Goal: Task Accomplishment & Management: Manage account settings

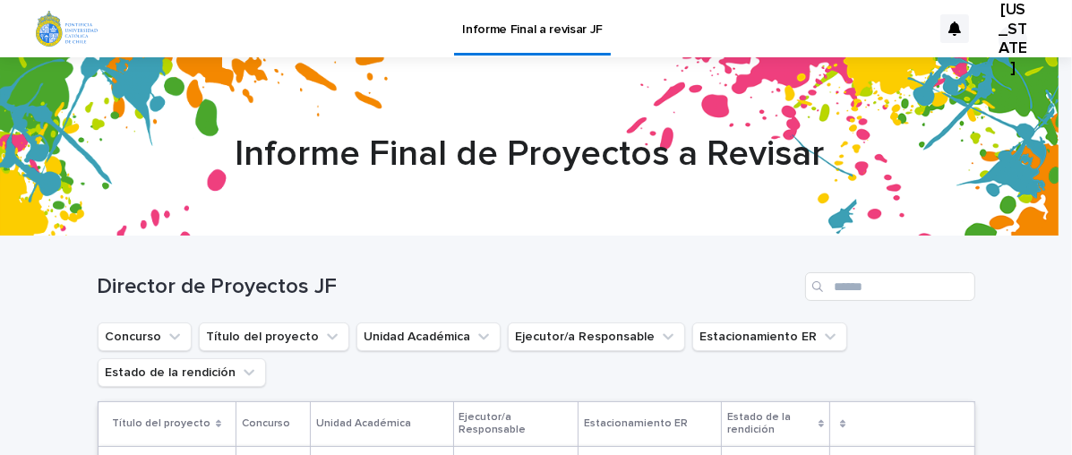
scroll to position [167, 0]
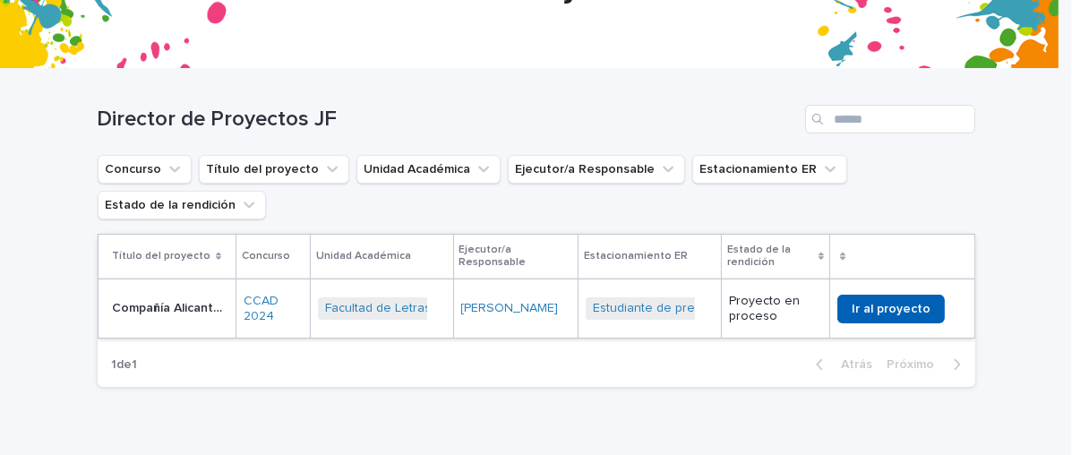
click at [882, 312] on font "Ir al proyecto" at bounding box center [890, 309] width 79 height 13
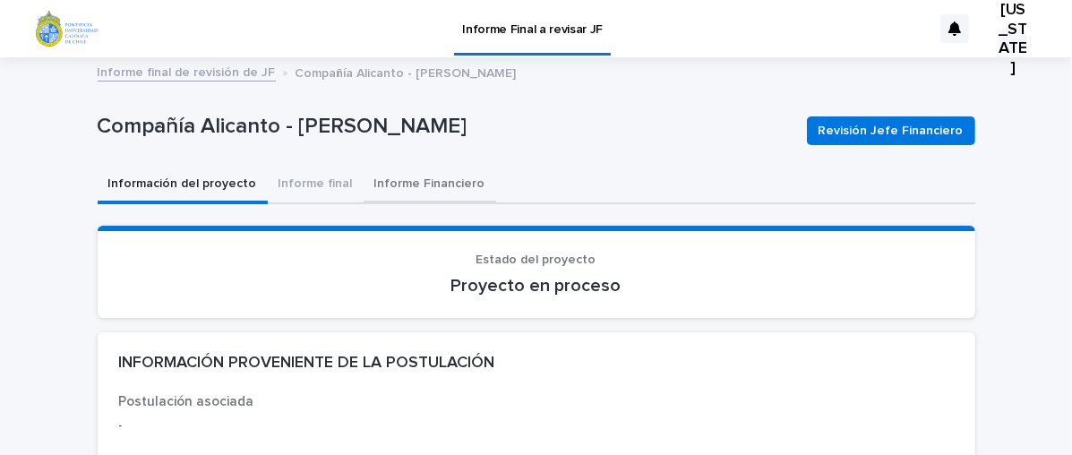
click at [401, 181] on font "Informe Financiero" at bounding box center [429, 183] width 111 height 13
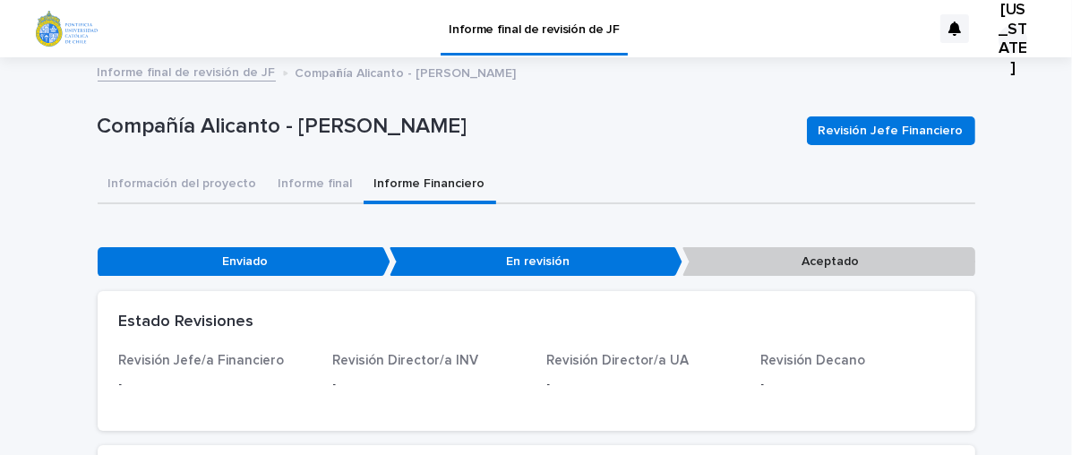
click at [889, 95] on div "Revisión Jefe Financiero" at bounding box center [886, 131] width 175 height 72
click at [167, 184] on font "Información del proyecto" at bounding box center [182, 183] width 149 height 13
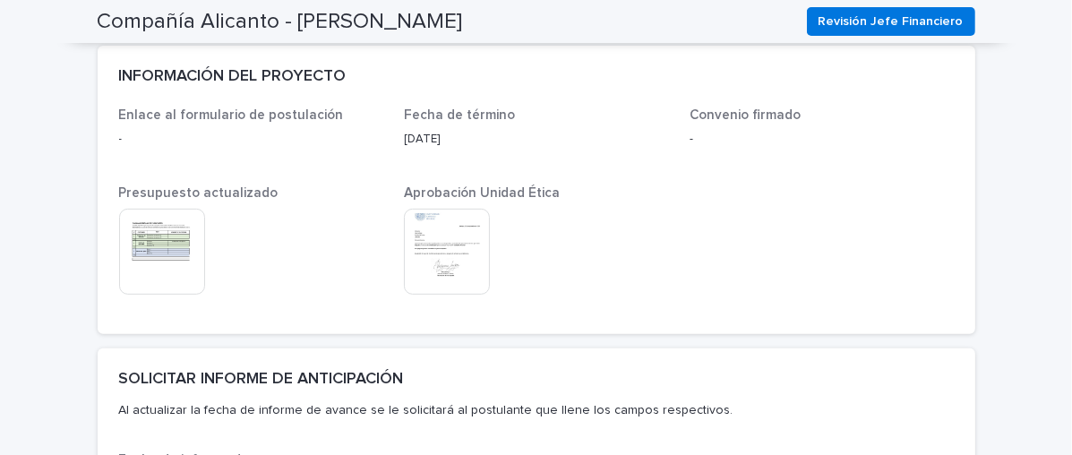
scroll to position [448, 0]
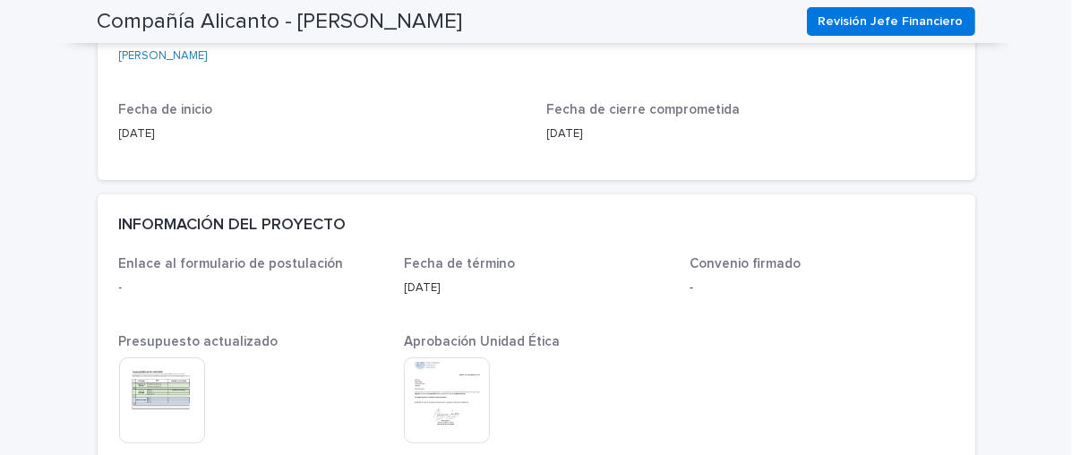
click at [131, 387] on img at bounding box center [162, 400] width 86 height 86
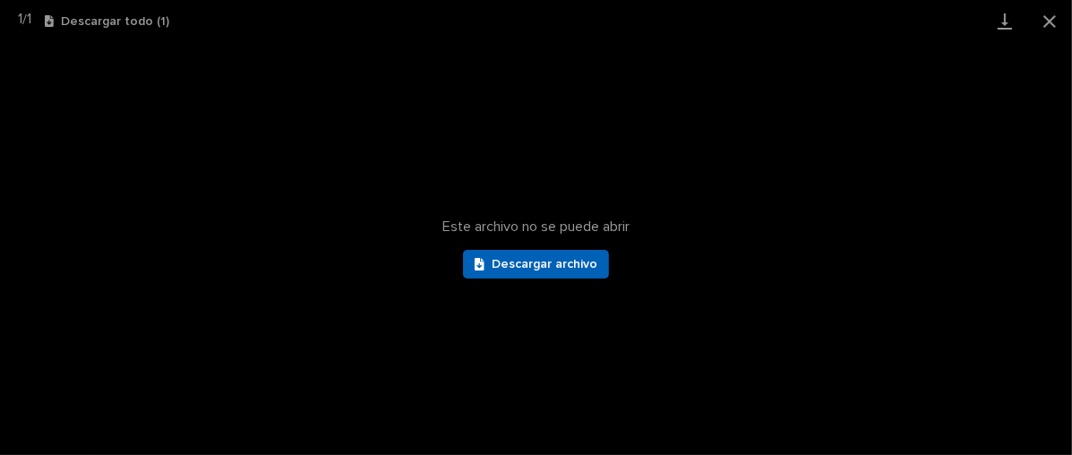
click at [518, 265] on font "Descargar archivo" at bounding box center [545, 264] width 106 height 13
click at [786, 304] on div "Este archivo no se puede abrir Descargar archivo" at bounding box center [536, 248] width 1072 height 413
click at [1046, 18] on button "Cerrar galería" at bounding box center [1049, 21] width 45 height 42
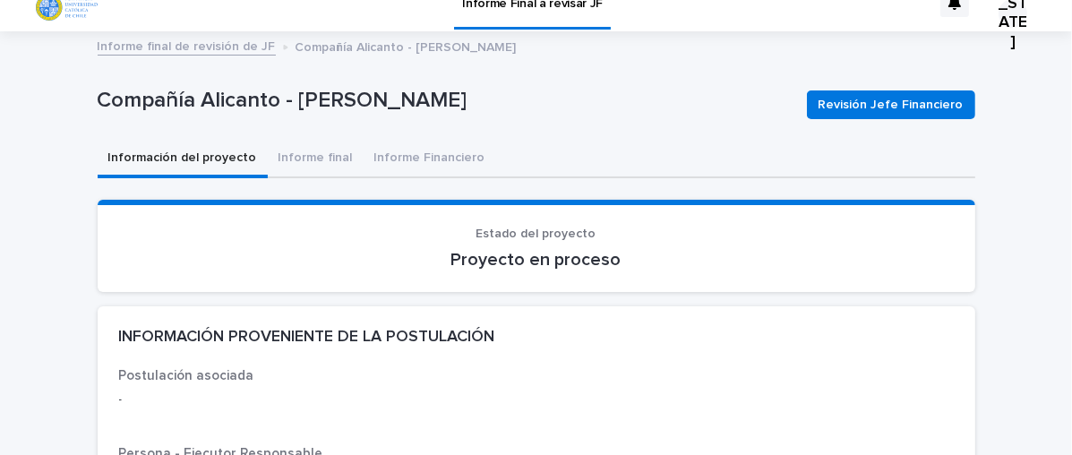
scroll to position [0, 0]
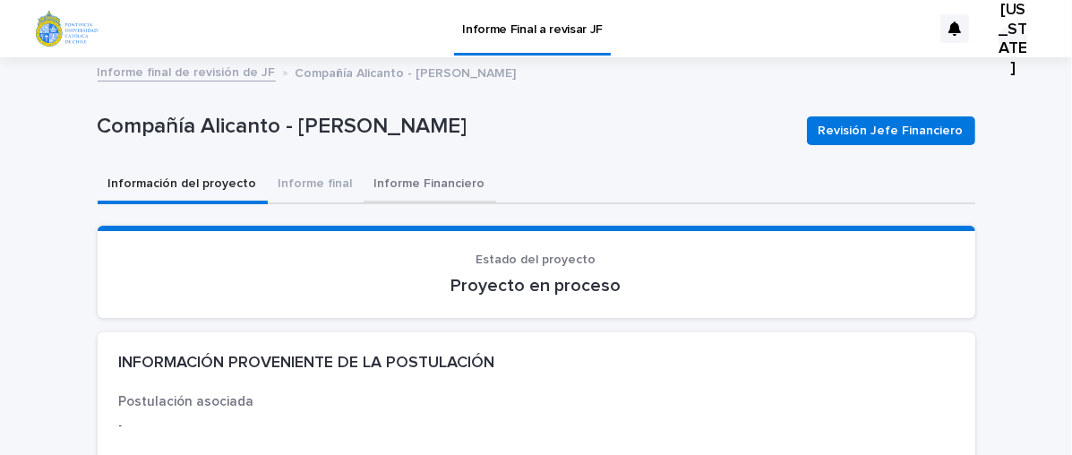
click at [403, 184] on font "Informe Financiero" at bounding box center [429, 183] width 111 height 13
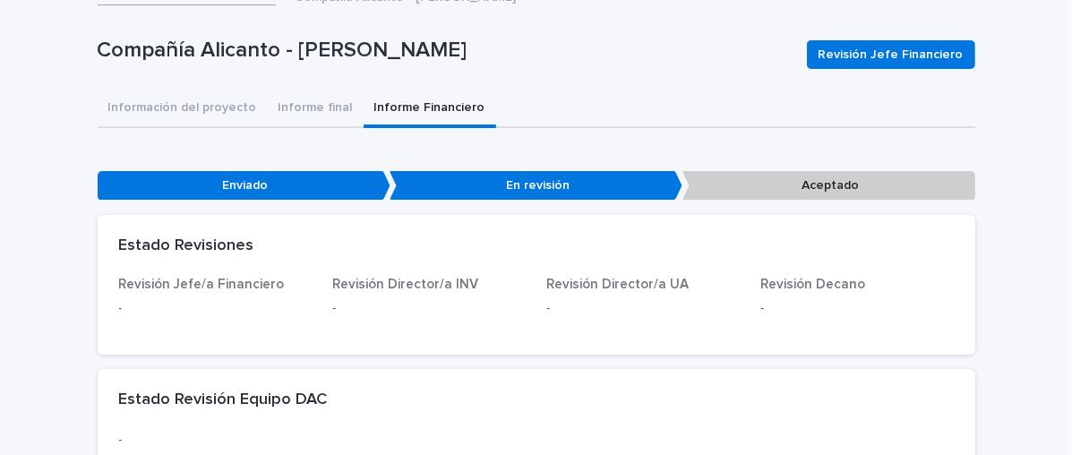
scroll to position [374, 0]
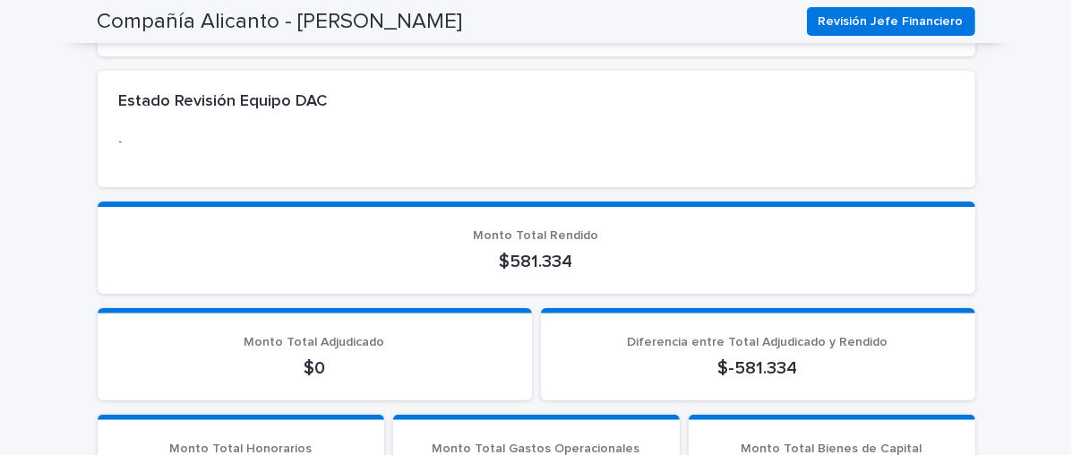
click at [324, 361] on p "$0" at bounding box center [314, 367] width 391 height 21
click at [315, 365] on font "$0" at bounding box center [314, 368] width 21 height 18
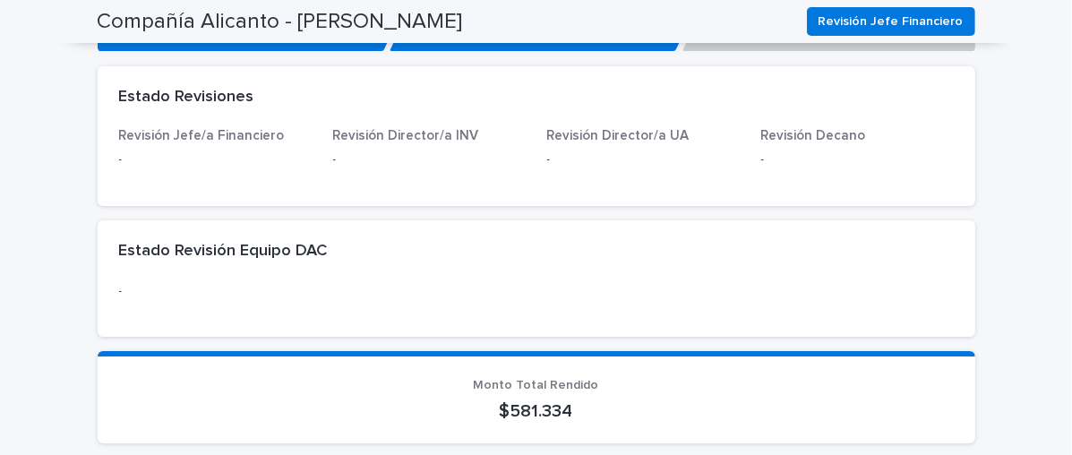
scroll to position [76, 0]
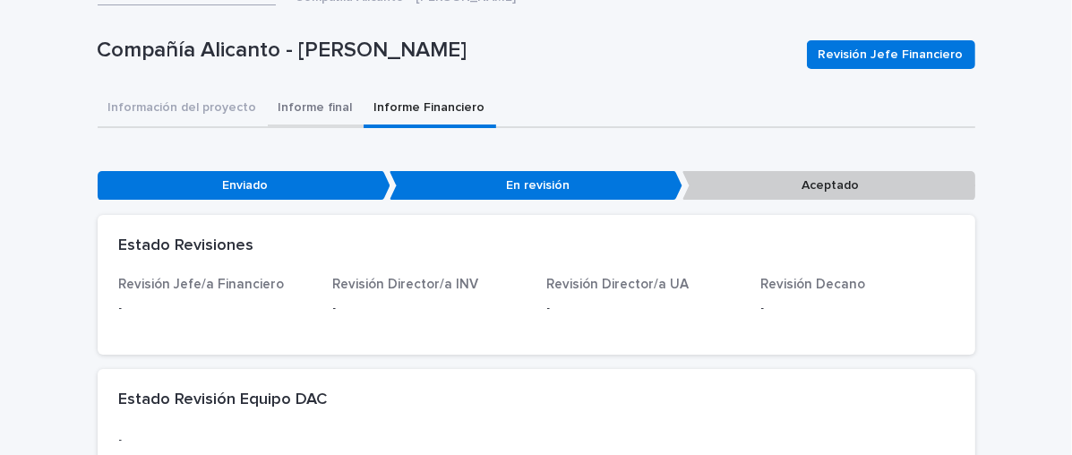
click at [303, 107] on font "Informe final" at bounding box center [315, 107] width 74 height 13
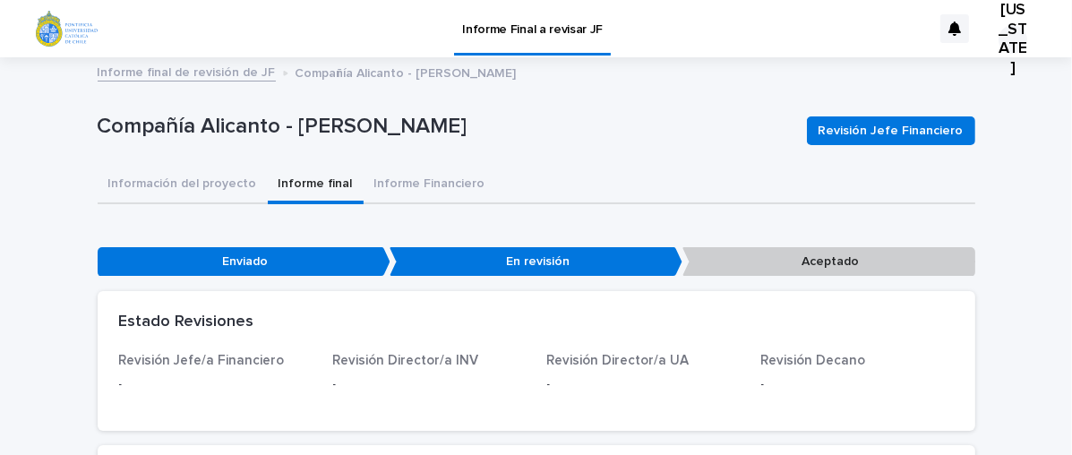
click at [594, 175] on div "Información del proyecto Informe final Informe Financiero" at bounding box center [536, 186] width 877 height 38
click at [164, 184] on font "Información del proyecto" at bounding box center [182, 183] width 149 height 13
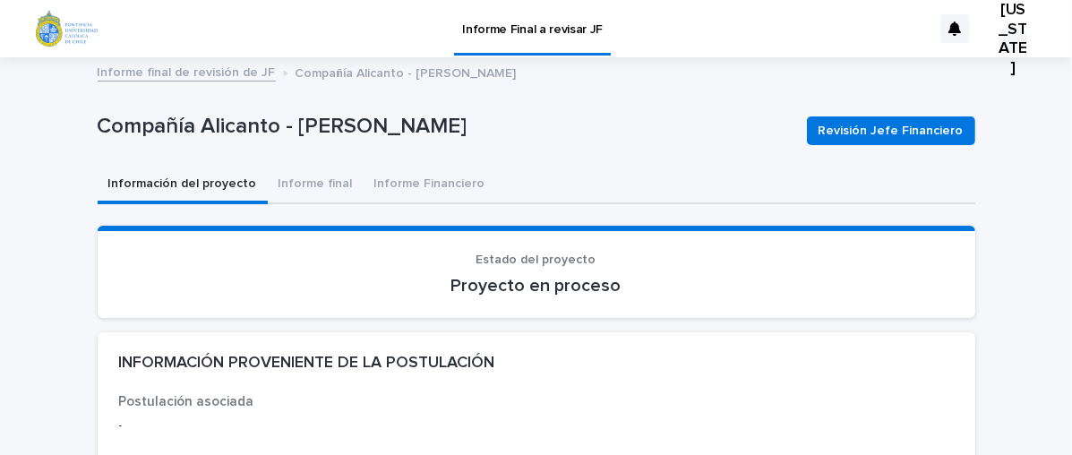
click at [999, 25] on font "[US_STATE]" at bounding box center [1013, 39] width 28 height 75
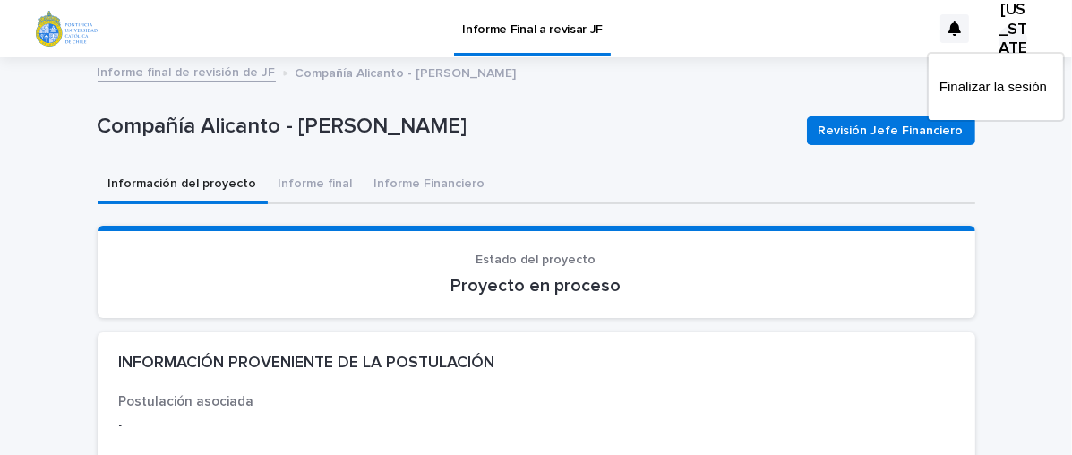
click at [937, 30] on div at bounding box center [536, 28] width 1072 height 57
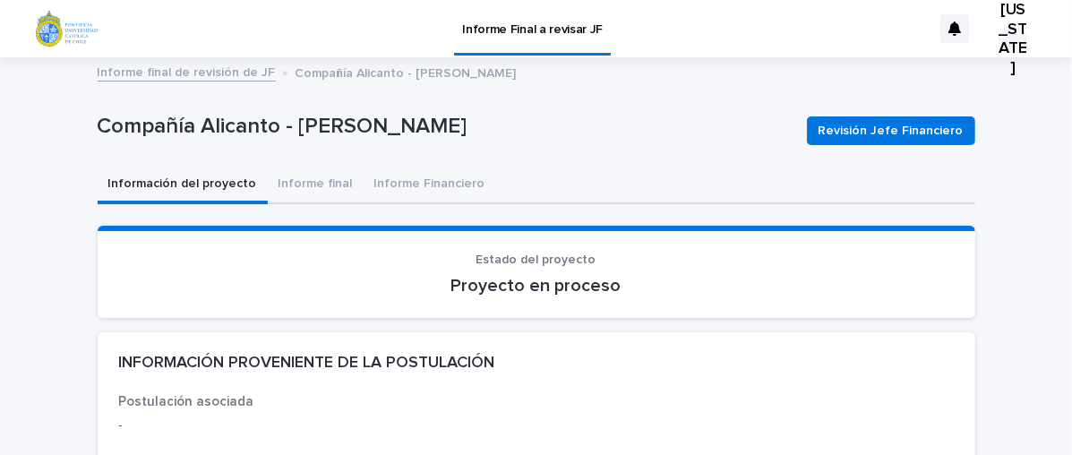
click at [948, 30] on icon at bounding box center [954, 28] width 13 height 14
click at [739, 126] on p "Compañía Alicanto - [PERSON_NAME]" at bounding box center [445, 127] width 695 height 26
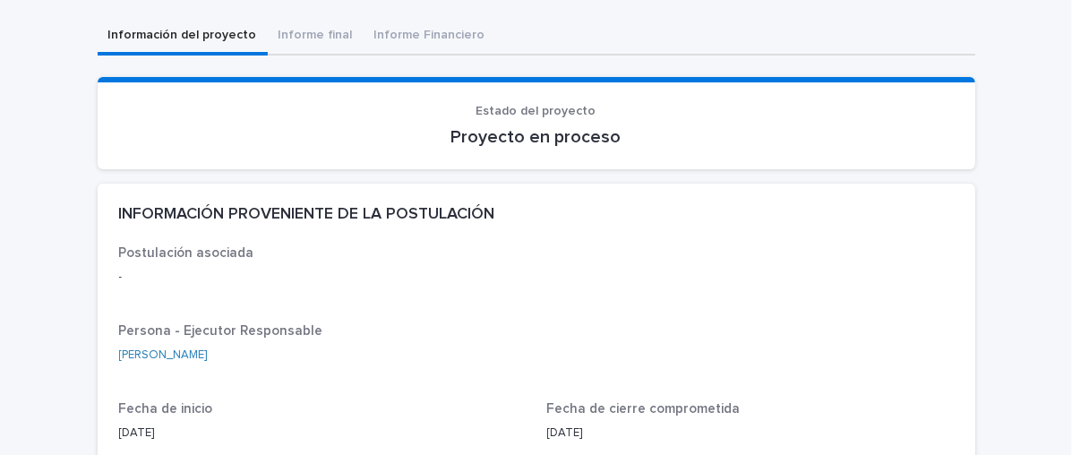
click at [193, 250] on font "Postulación asociada" at bounding box center [186, 252] width 135 height 13
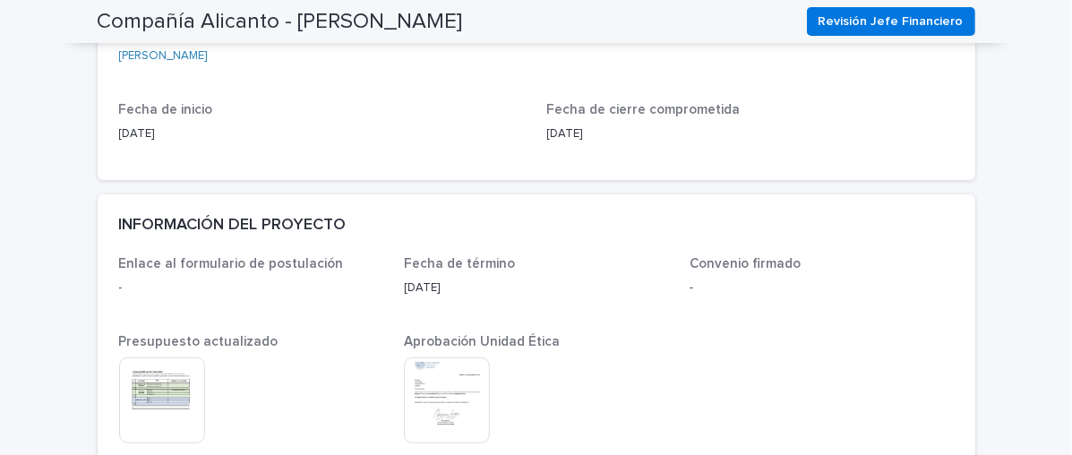
scroll to position [596, 0]
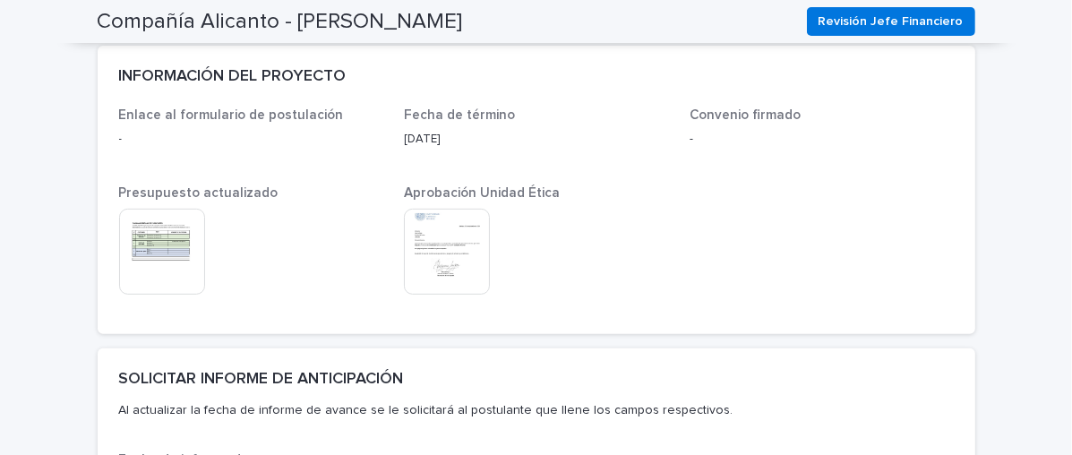
click at [210, 115] on font "Enlace al formulario de postulación" at bounding box center [231, 114] width 225 height 13
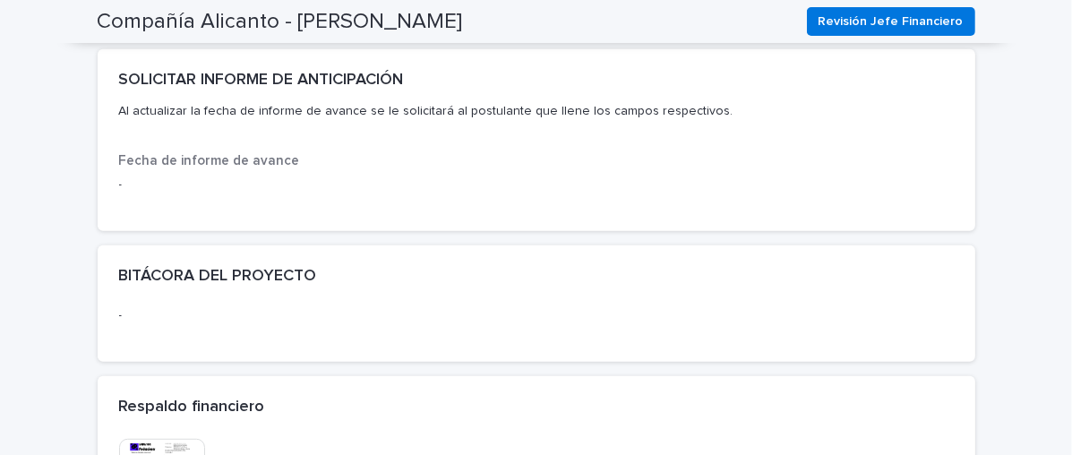
scroll to position [1044, 0]
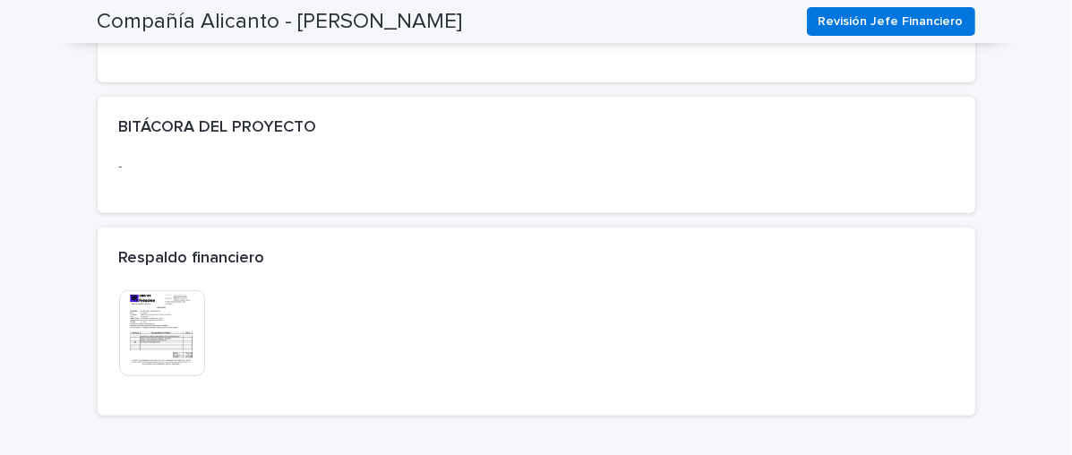
click at [149, 334] on img at bounding box center [162, 333] width 86 height 86
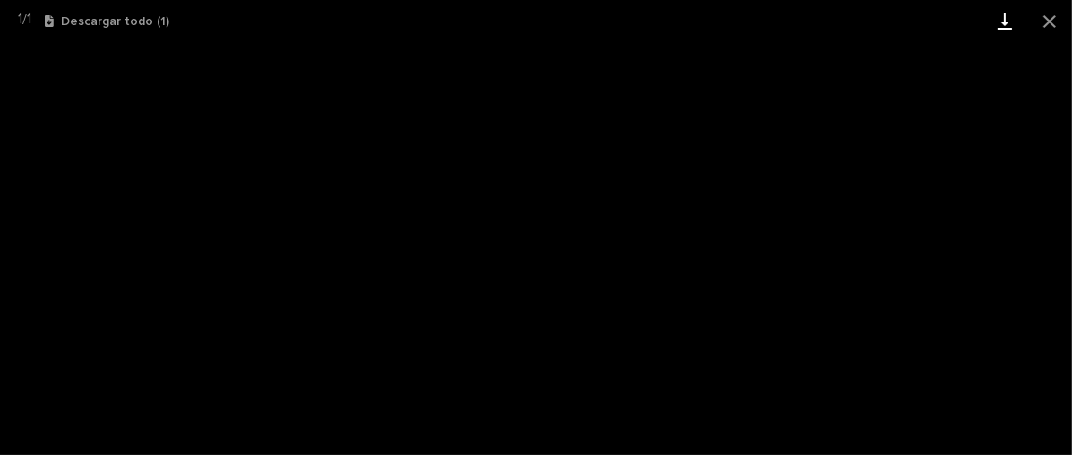
click at [1005, 23] on link "Descargar" at bounding box center [1004, 21] width 45 height 42
click at [1053, 21] on button "Cerrar galería" at bounding box center [1049, 21] width 45 height 42
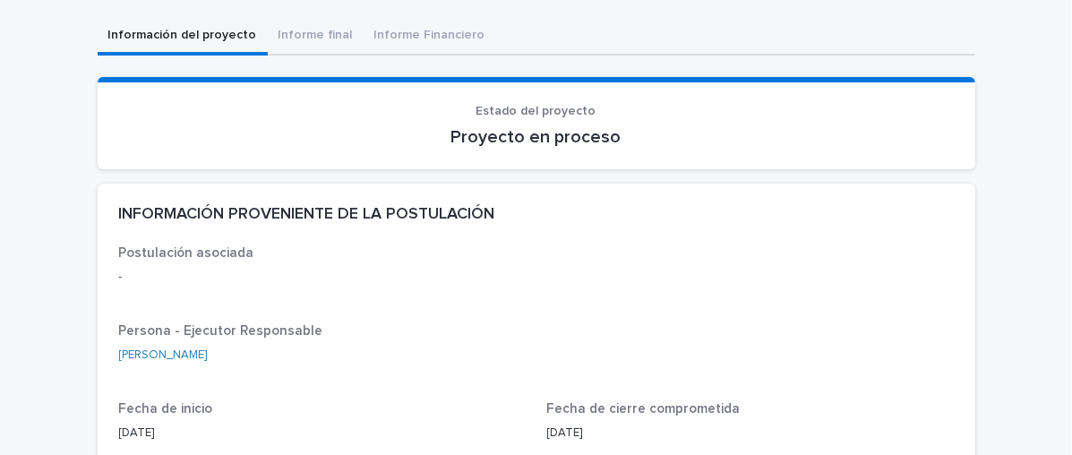
scroll to position [0, 0]
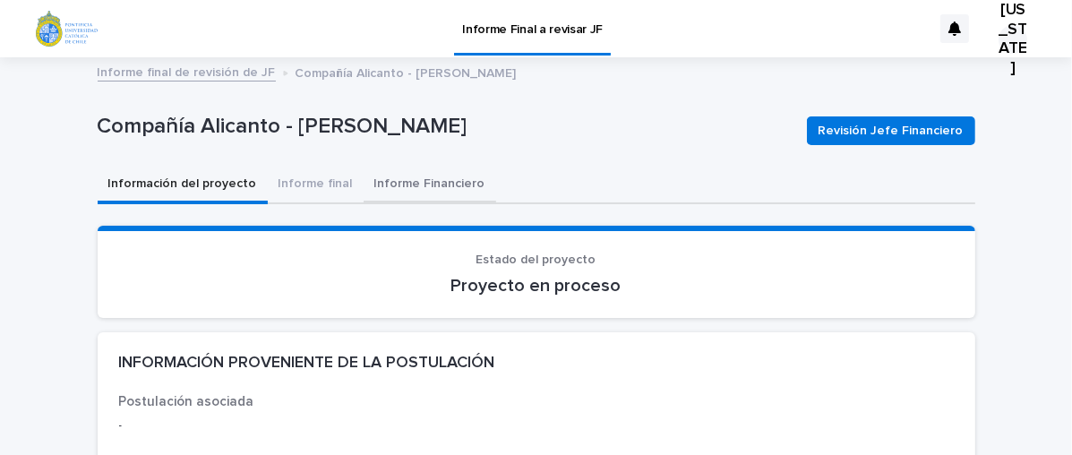
click at [402, 187] on font "Informe Financiero" at bounding box center [429, 183] width 111 height 13
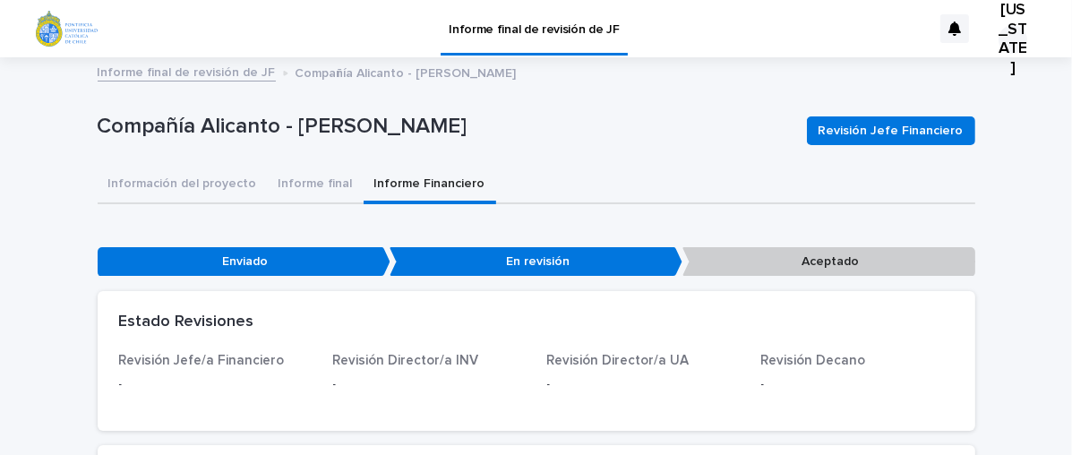
click at [547, 264] on font "En revisión" at bounding box center [538, 261] width 64 height 13
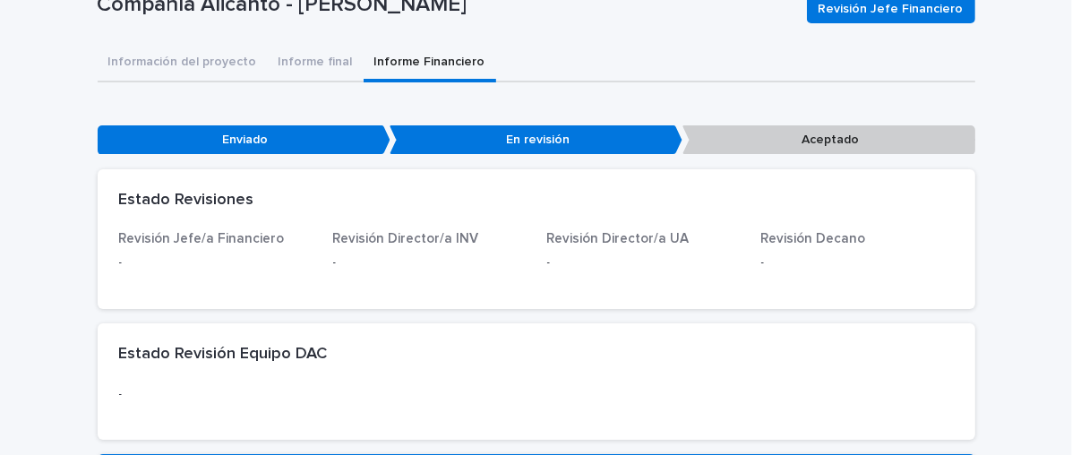
scroll to position [149, 0]
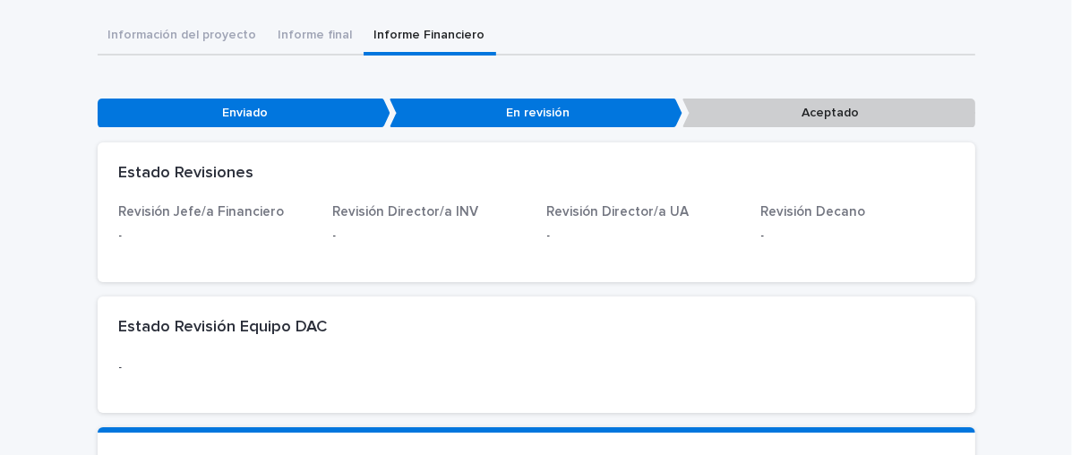
click at [208, 175] on font "Estado Revisiones" at bounding box center [186, 173] width 135 height 16
click at [241, 208] on font "Revisión Jefe/a Financiero" at bounding box center [202, 211] width 166 height 13
drag, startPoint x: 635, startPoint y: 215, endPoint x: 715, endPoint y: 218, distance: 80.7
click at [636, 215] on font "Revisión Director/a UA" at bounding box center [618, 211] width 142 height 13
click at [772, 216] on font "Revisión Decano" at bounding box center [813, 211] width 105 height 13
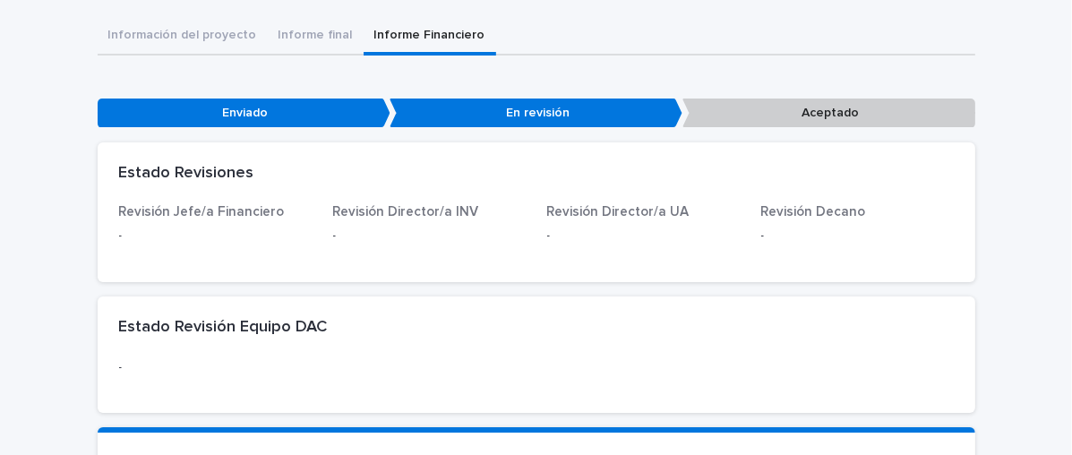
scroll to position [0, 0]
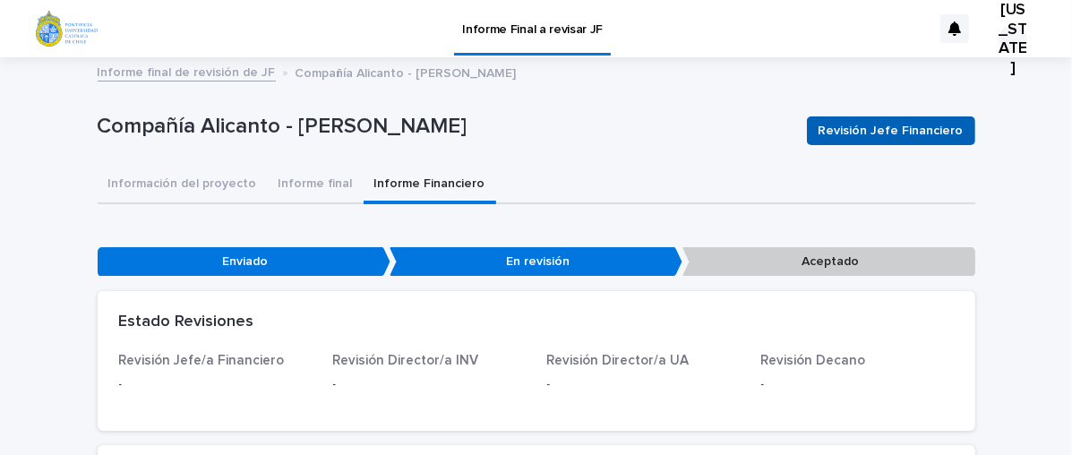
click at [873, 132] on font "Revisión Jefe Financiero" at bounding box center [890, 130] width 145 height 13
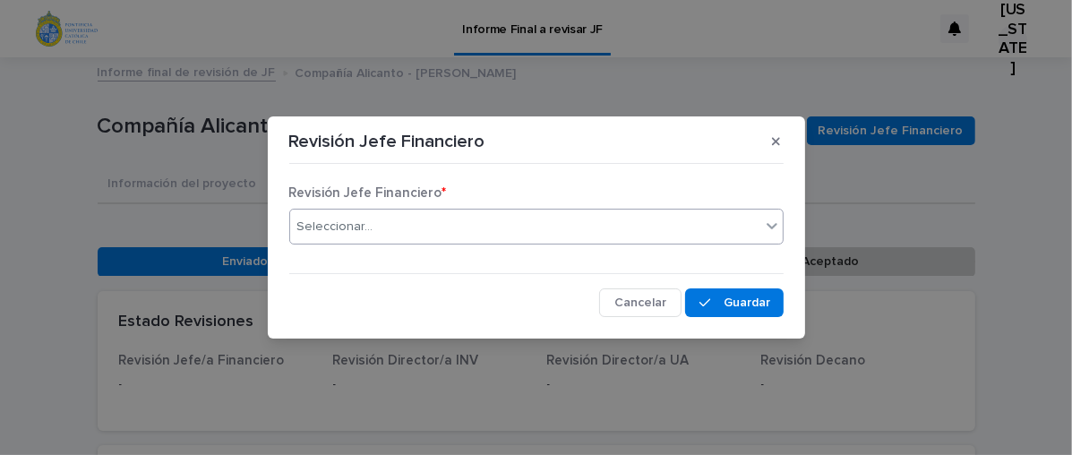
click at [771, 227] on icon at bounding box center [771, 226] width 11 height 6
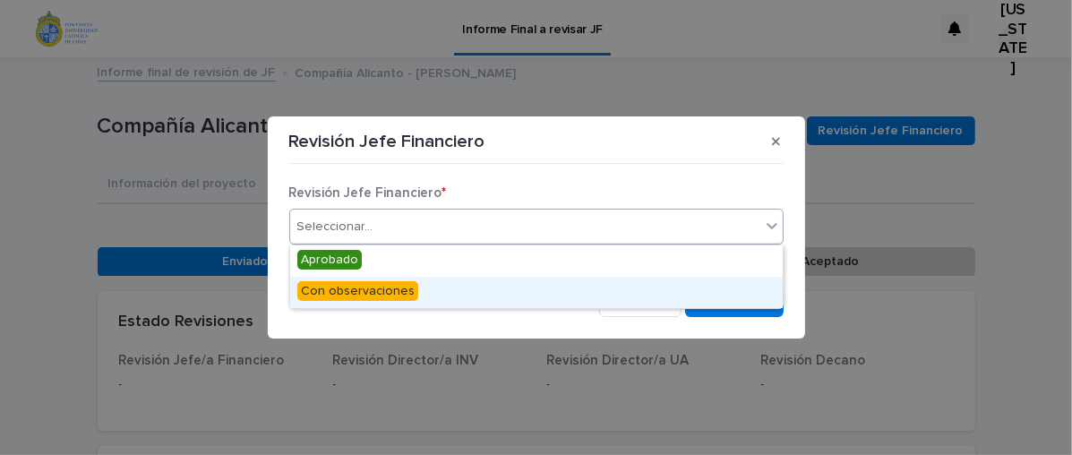
click at [799, 275] on section "Revisión Jefe Financiero Revisión Jefe Financiero * Opción "Aprobado" seleccion…" at bounding box center [536, 227] width 537 height 222
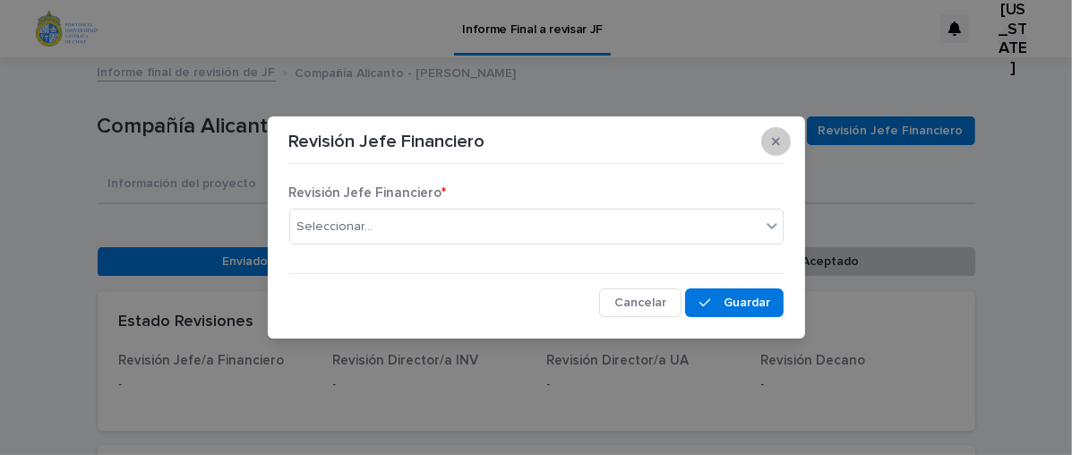
click at [774, 144] on icon "button" at bounding box center [776, 141] width 8 height 13
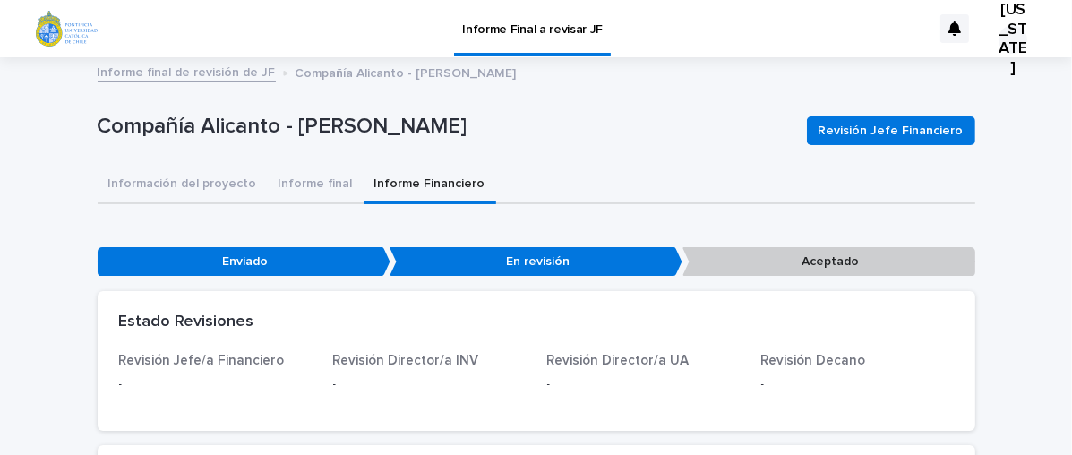
scroll to position [149, 0]
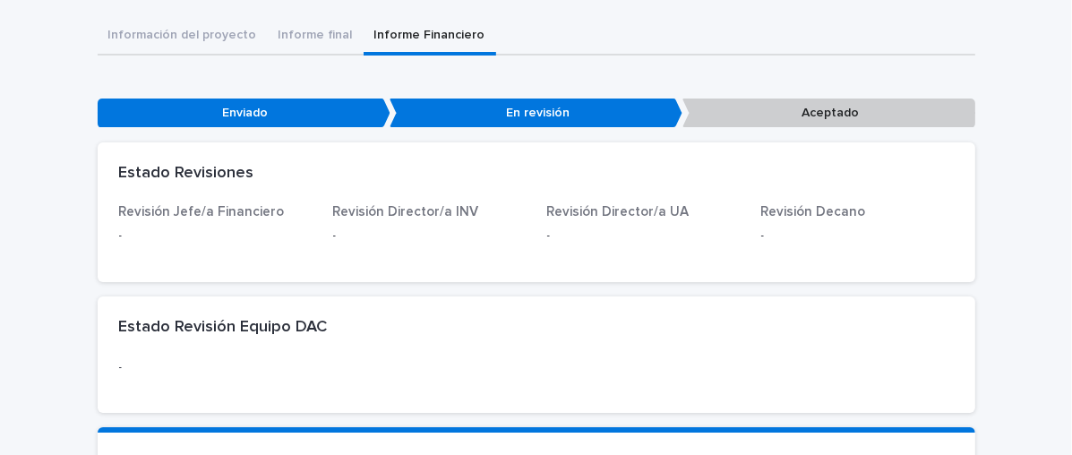
click at [812, 216] on font "Revisión Decano" at bounding box center [813, 211] width 105 height 13
click at [775, 215] on font "Revisión Decano" at bounding box center [813, 211] width 105 height 13
click at [132, 329] on font "Estado Revisión Equipo DAC" at bounding box center [223, 327] width 209 height 16
click at [132, 327] on font "Estado Revisión Equipo DAC" at bounding box center [223, 327] width 209 height 16
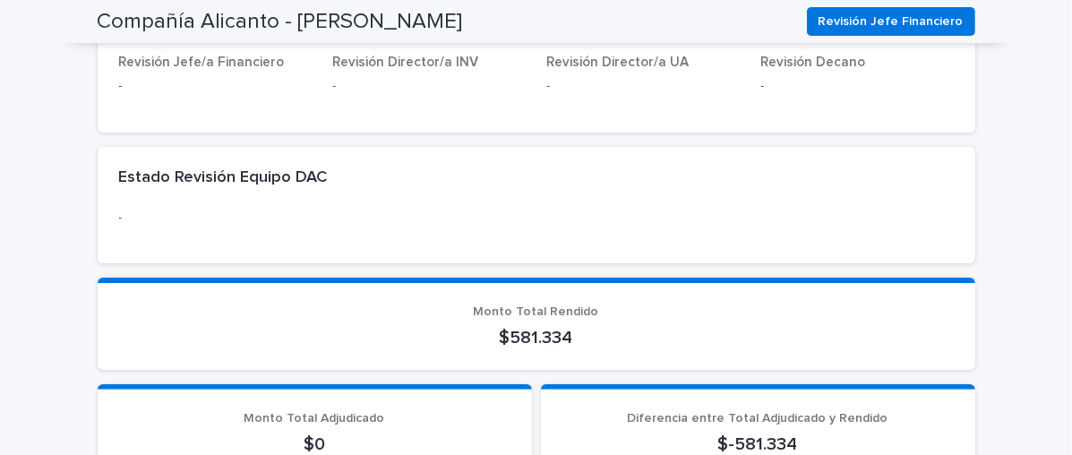
click at [503, 334] on font "$581.334" at bounding box center [536, 338] width 73 height 18
click at [586, 324] on div "$581.334" at bounding box center [536, 335] width 834 height 25
click at [587, 324] on div "$581.334" at bounding box center [536, 335] width 834 height 25
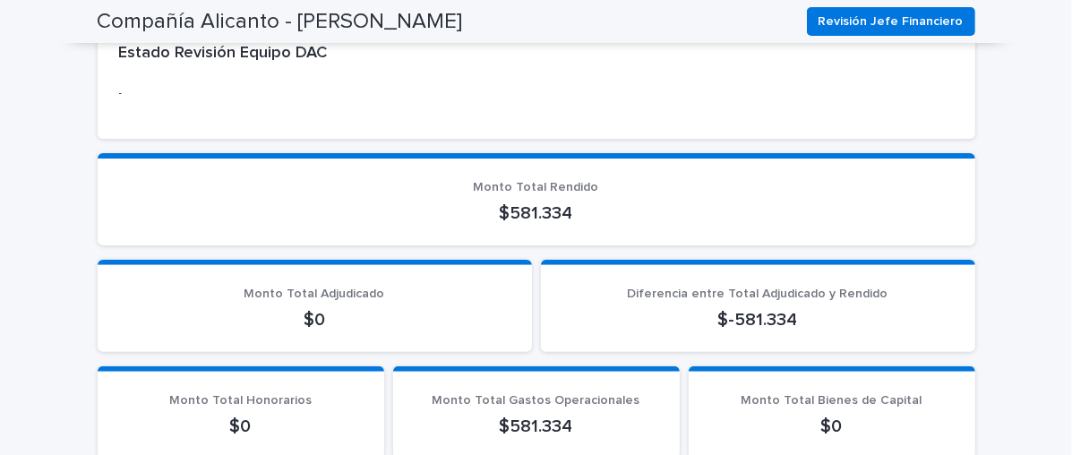
scroll to position [596, 0]
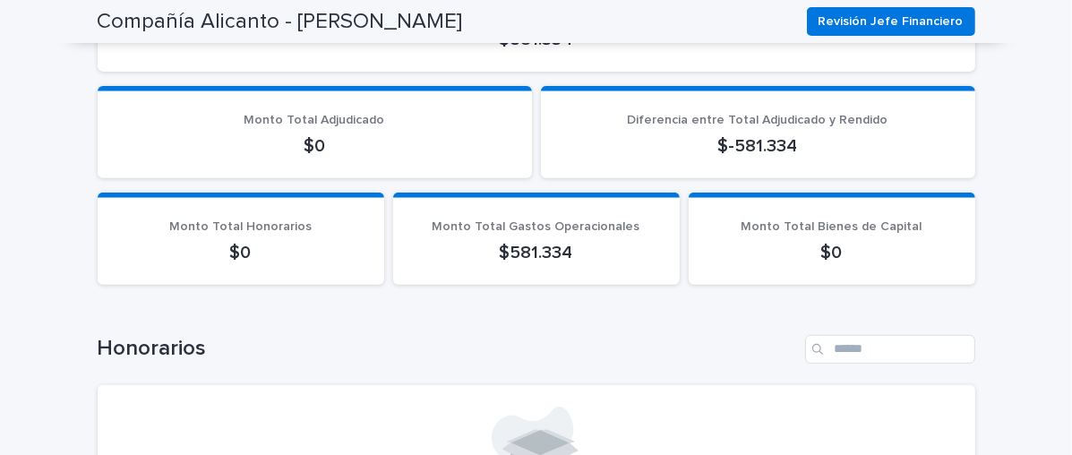
click at [312, 133] on div "$0" at bounding box center [314, 144] width 391 height 25
click at [312, 134] on div "$0" at bounding box center [314, 144] width 391 height 25
click at [314, 141] on font "$0" at bounding box center [314, 146] width 21 height 18
drag, startPoint x: 320, startPoint y: 139, endPoint x: 330, endPoint y: 167, distance: 29.8
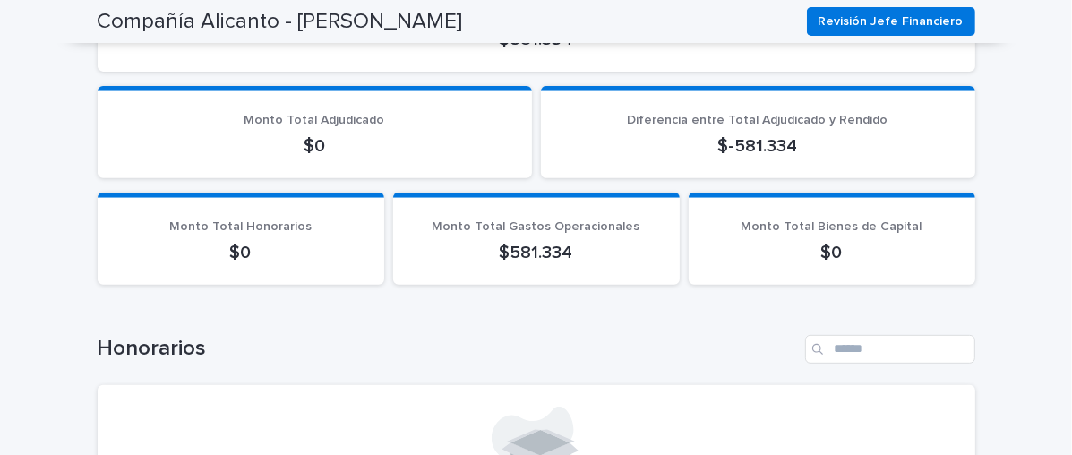
click at [320, 139] on p "$0" at bounding box center [314, 145] width 391 height 21
click at [548, 232] on p "Monto Total Gastos Operacionales" at bounding box center [537, 226] width 244 height 15
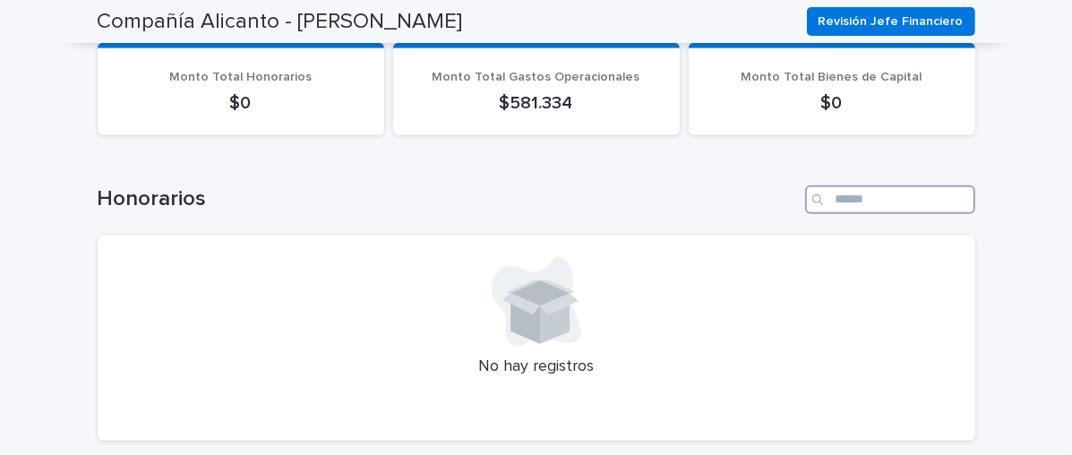
click at [833, 203] on input "Buscar" at bounding box center [890, 199] width 170 height 29
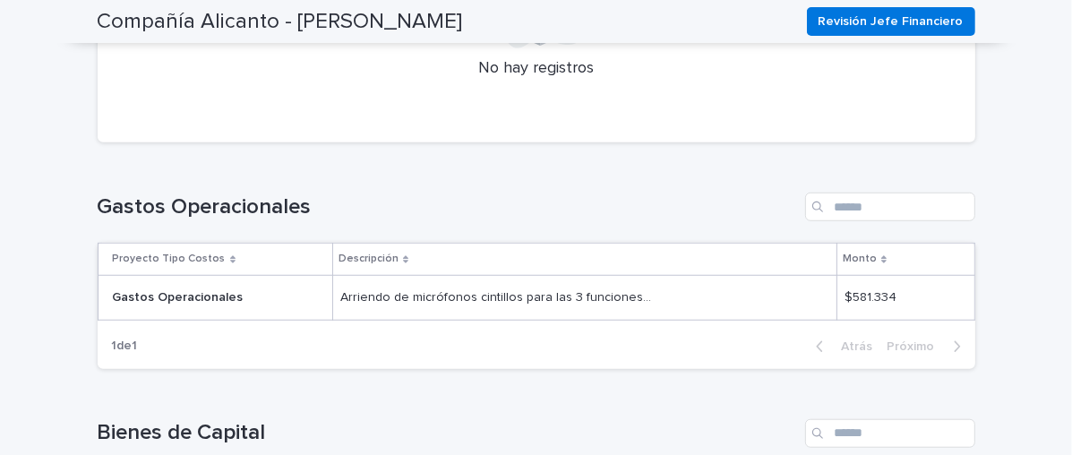
scroll to position [1193, 0]
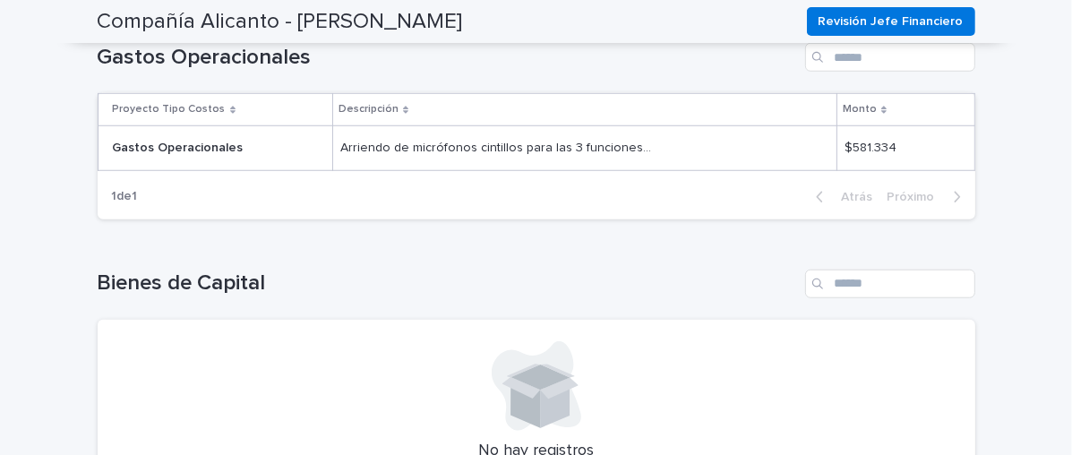
click at [855, 149] on font "$581.334" at bounding box center [870, 147] width 52 height 13
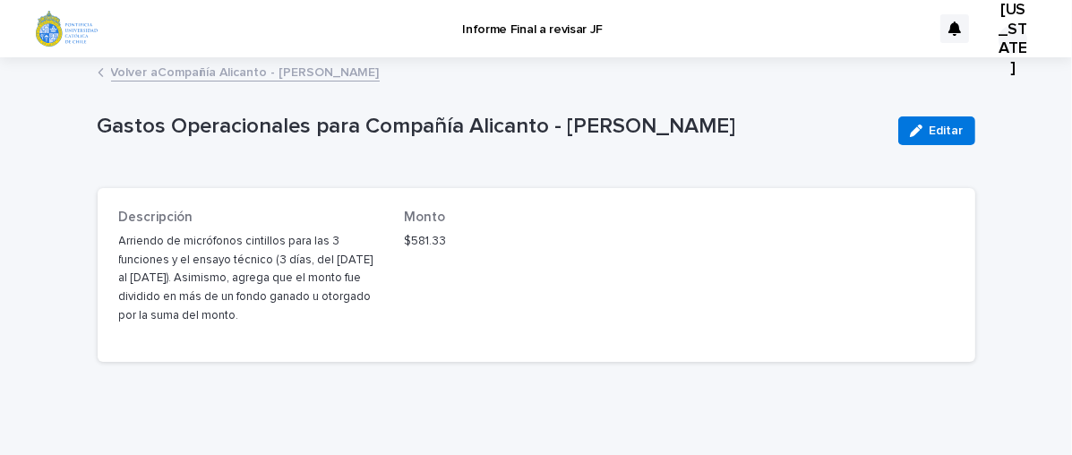
click at [442, 240] on p "$581.33" at bounding box center [536, 242] width 264 height 19
click at [437, 243] on p "$581.33" at bounding box center [536, 242] width 264 height 19
click at [98, 71] on div "Volver a Compañía Alicanto - [PERSON_NAME]" at bounding box center [536, 73] width 895 height 25
click at [98, 73] on icon at bounding box center [100, 72] width 4 height 7
click at [98, 75] on icon at bounding box center [101, 72] width 6 height 9
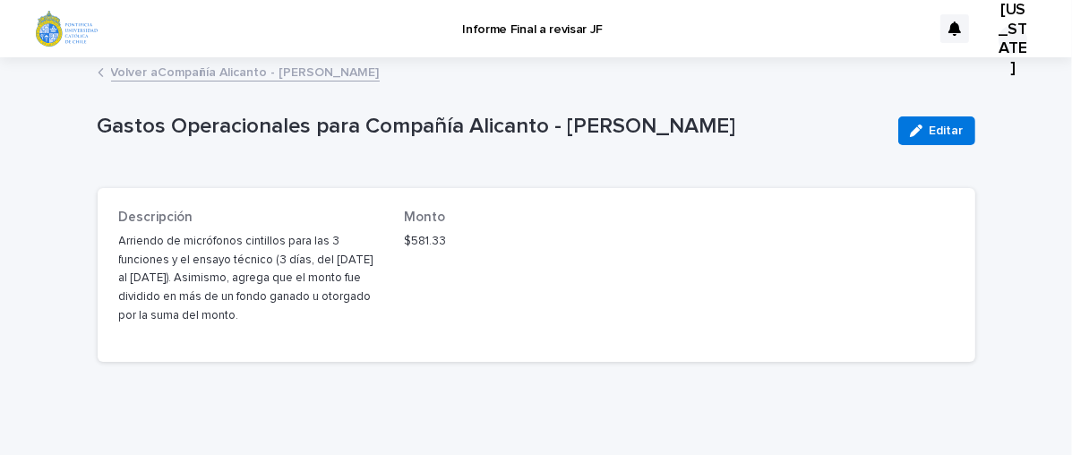
click at [121, 74] on font "Volver a" at bounding box center [134, 72] width 47 height 13
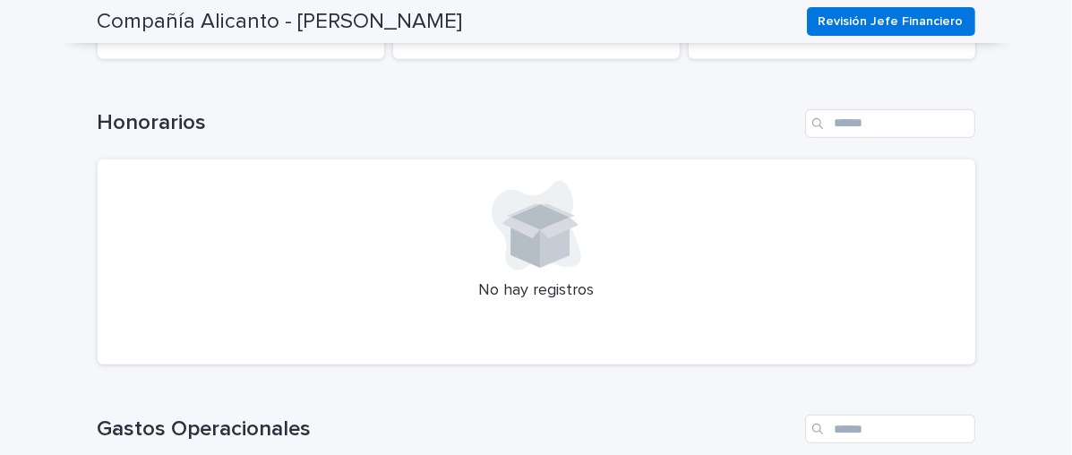
scroll to position [971, 0]
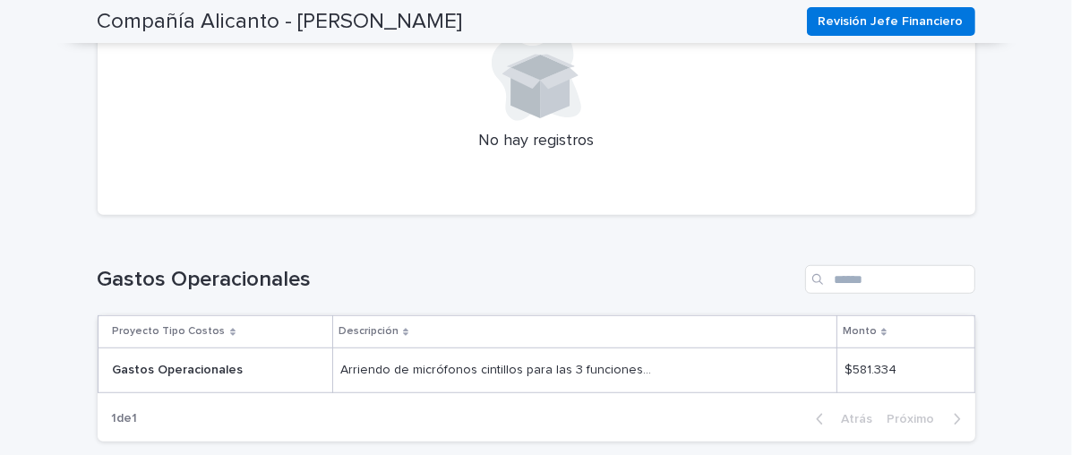
click at [175, 371] on font "Gastos Operacionales" at bounding box center [178, 369] width 131 height 13
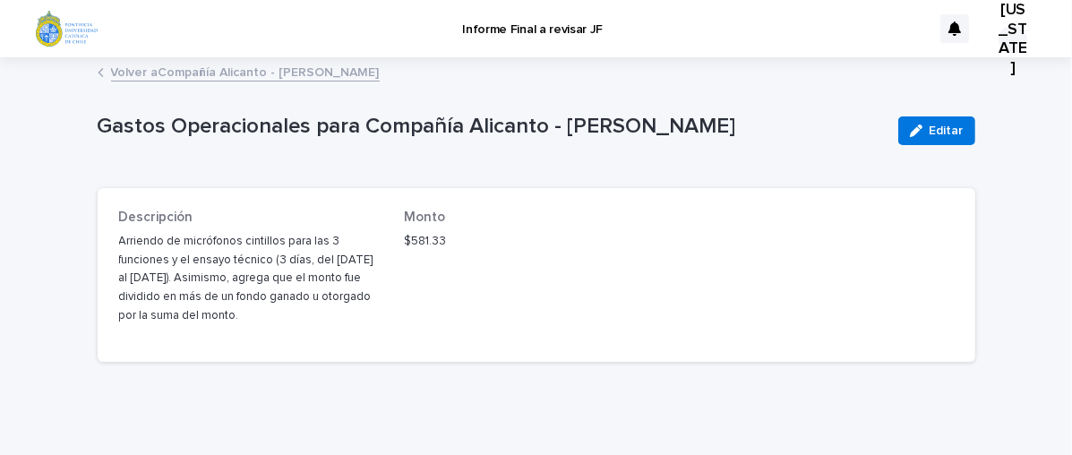
scroll to position [10, 0]
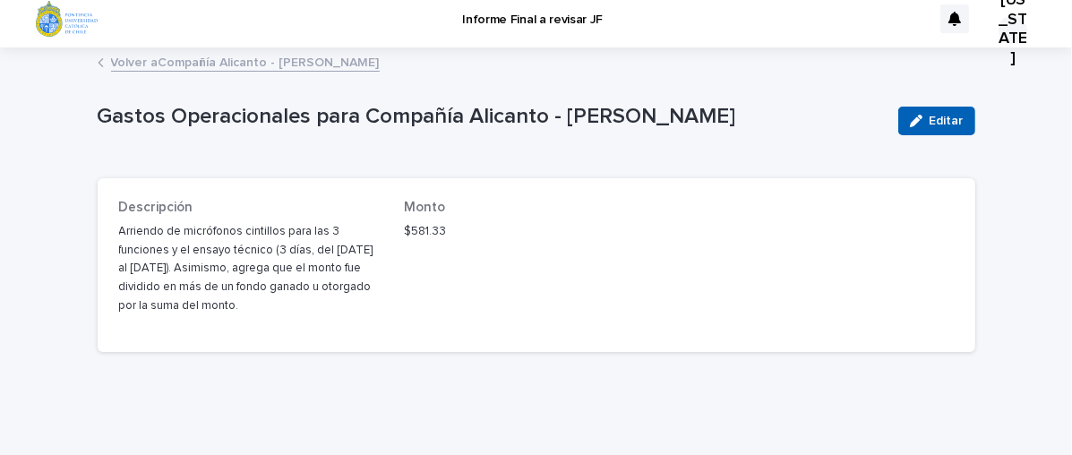
click at [944, 113] on button "Editar" at bounding box center [936, 121] width 77 height 29
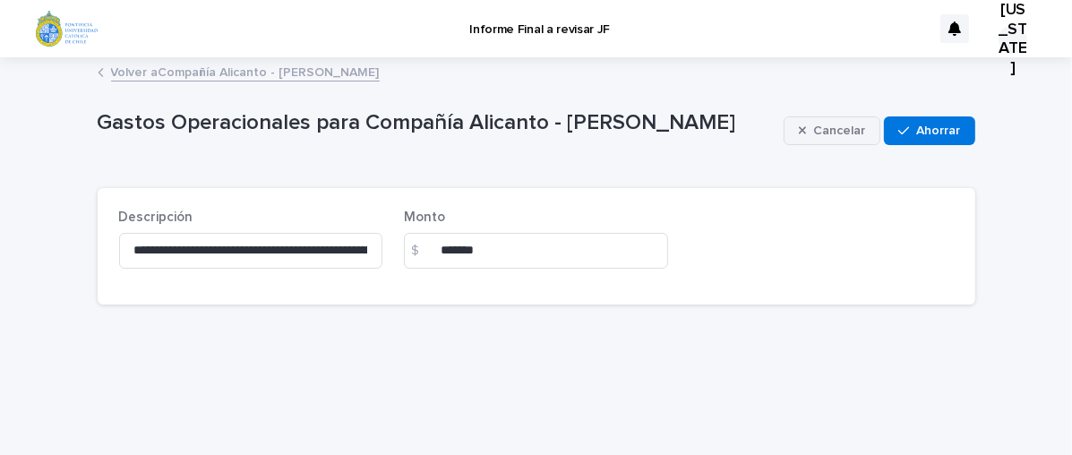
click at [827, 130] on span "Cancelar" at bounding box center [839, 130] width 52 height 13
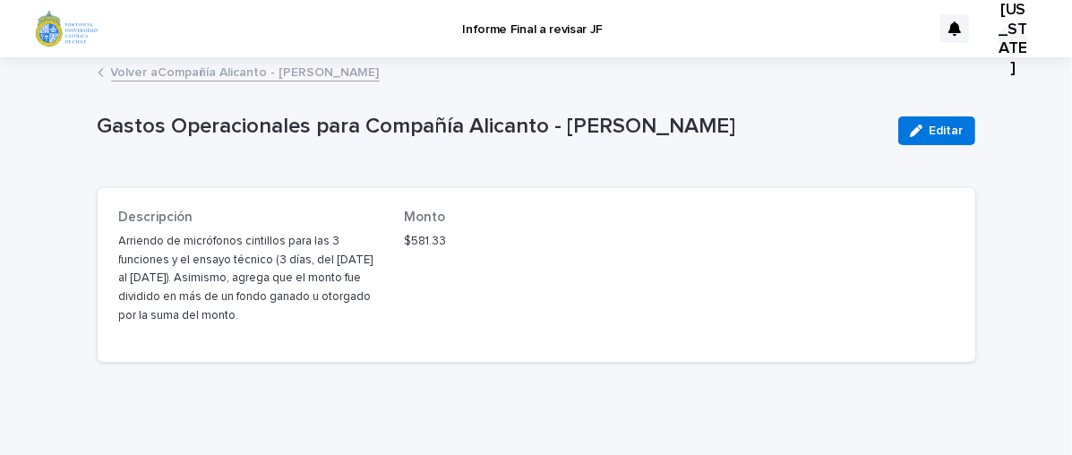
click at [132, 74] on font "Volver a" at bounding box center [134, 72] width 47 height 13
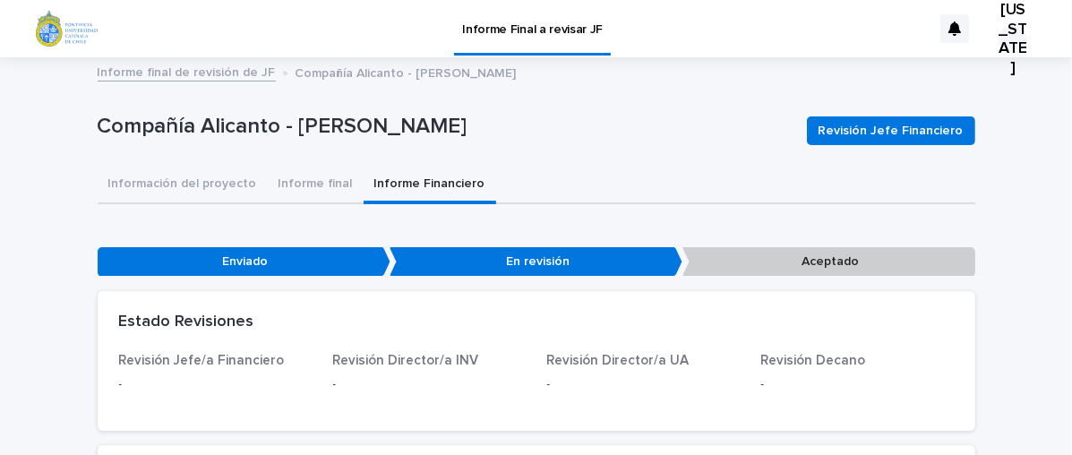
click at [313, 128] on font "Compañía Alicanto - [PERSON_NAME]" at bounding box center [283, 125] width 370 height 21
click at [242, 261] on font "Enviado" at bounding box center [245, 261] width 46 height 13
drag, startPoint x: 517, startPoint y: 261, endPoint x: 543, endPoint y: 260, distance: 26.0
click at [518, 261] on font "En revisión" at bounding box center [538, 261] width 64 height 13
click at [833, 260] on font "Aceptado" at bounding box center [829, 261] width 57 height 13
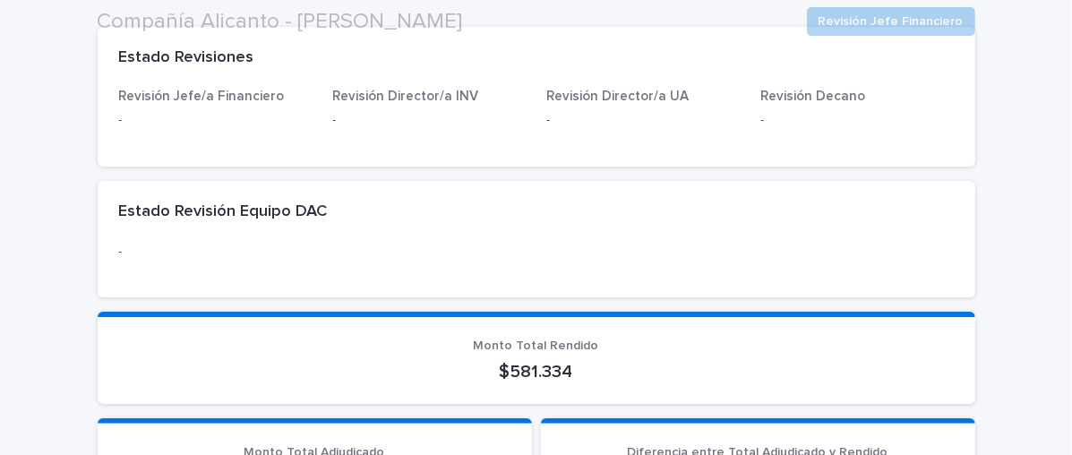
scroll to position [298, 0]
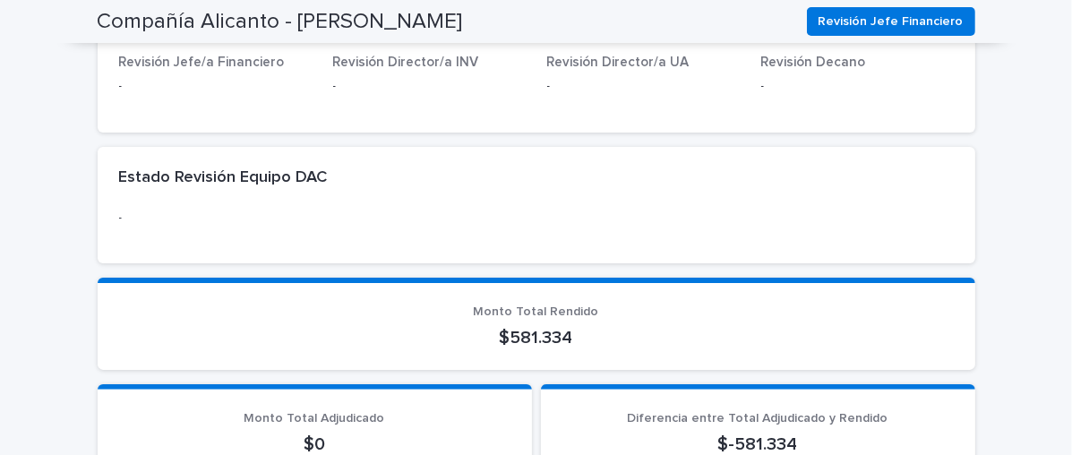
click at [541, 237] on div "-" at bounding box center [536, 225] width 834 height 33
click at [544, 321] on div "Monto Total Rendido $581.334" at bounding box center [536, 326] width 834 height 44
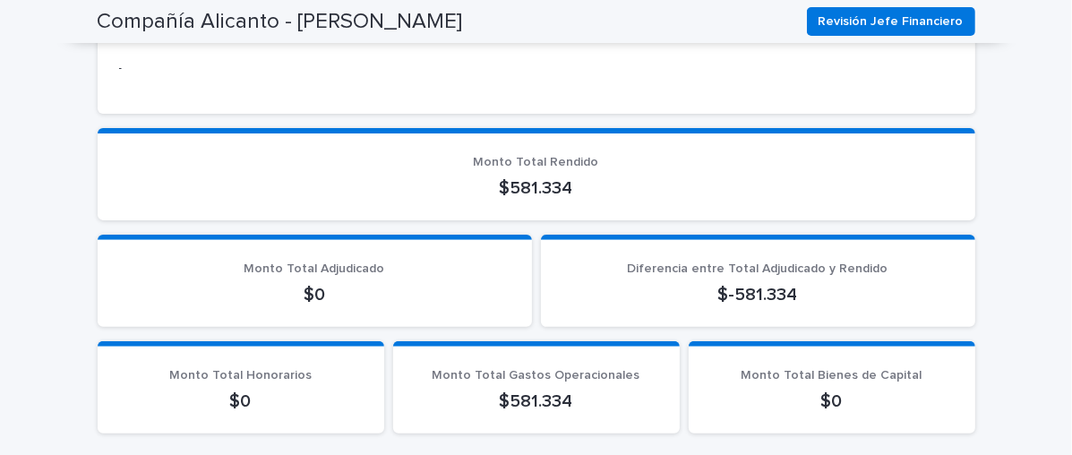
click at [347, 294] on p "$0" at bounding box center [314, 294] width 391 height 21
click at [340, 295] on p "$0" at bounding box center [314, 294] width 391 height 21
click at [817, 302] on p "$-581.334" at bounding box center [757, 294] width 391 height 21
click at [798, 296] on p "$-581.334" at bounding box center [757, 294] width 391 height 21
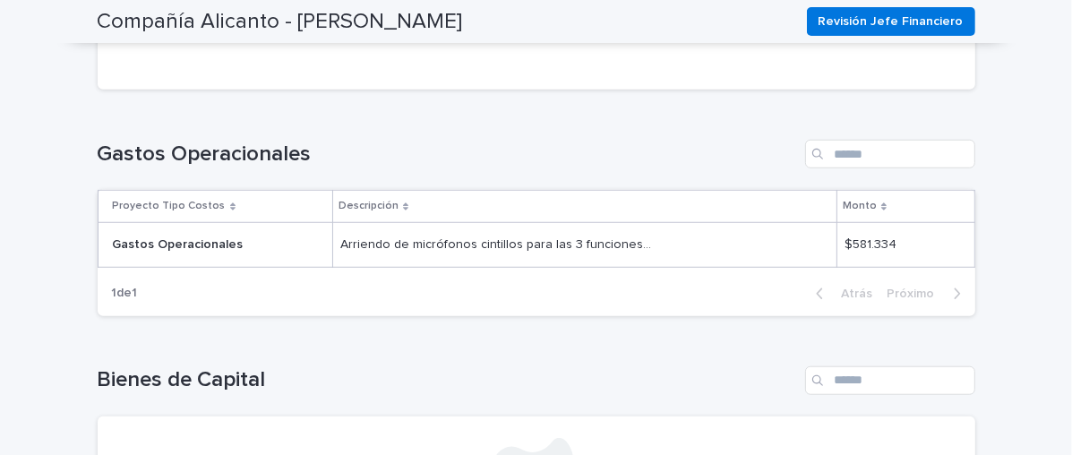
scroll to position [1193, 0]
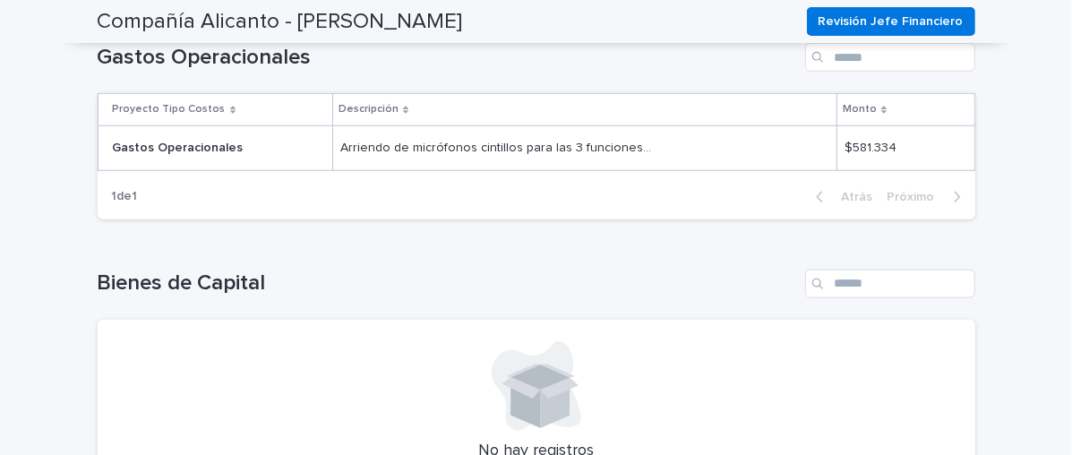
click at [402, 260] on div "Cargando... Ahorro… Bienes de Capital No hay registros" at bounding box center [536, 387] width 877 height 306
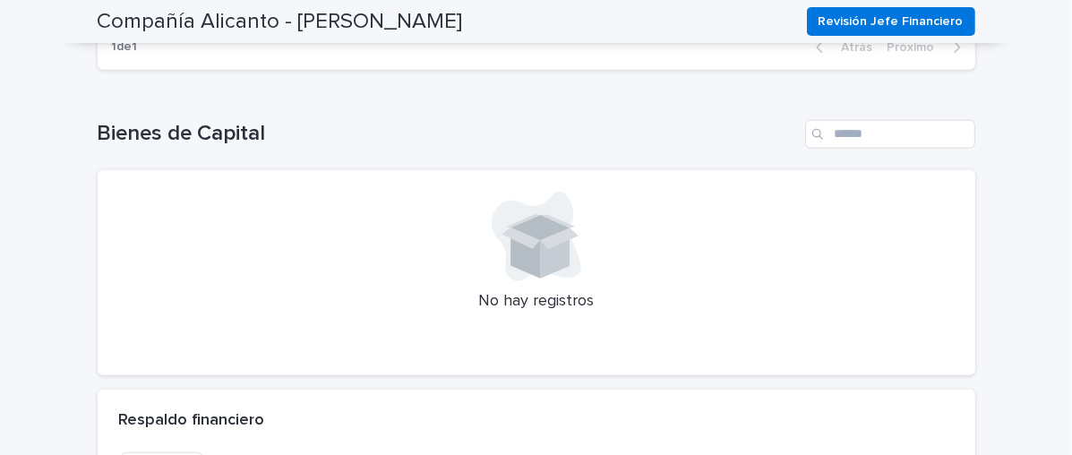
drag, startPoint x: 235, startPoint y: 304, endPoint x: 246, endPoint y: 299, distance: 11.6
click at [236, 304] on p "No hay registros" at bounding box center [536, 302] width 834 height 20
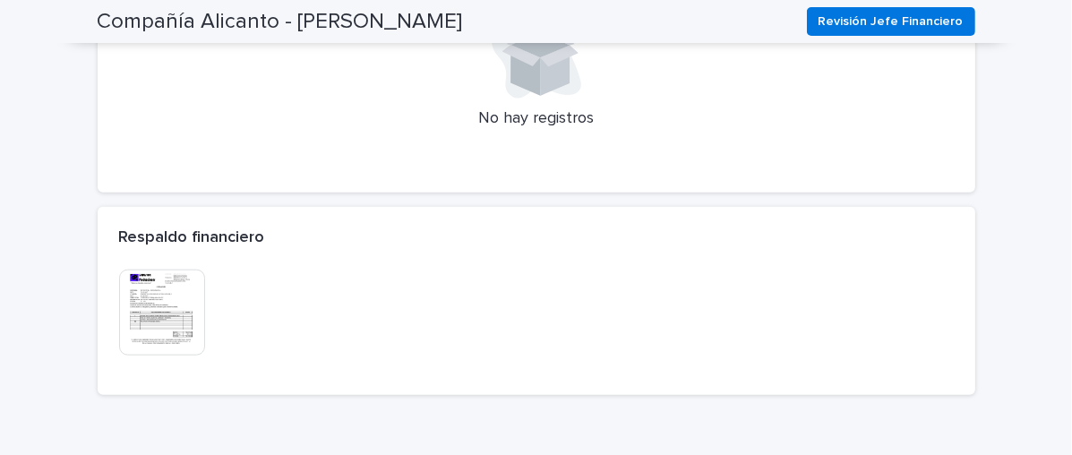
scroll to position [1568, 0]
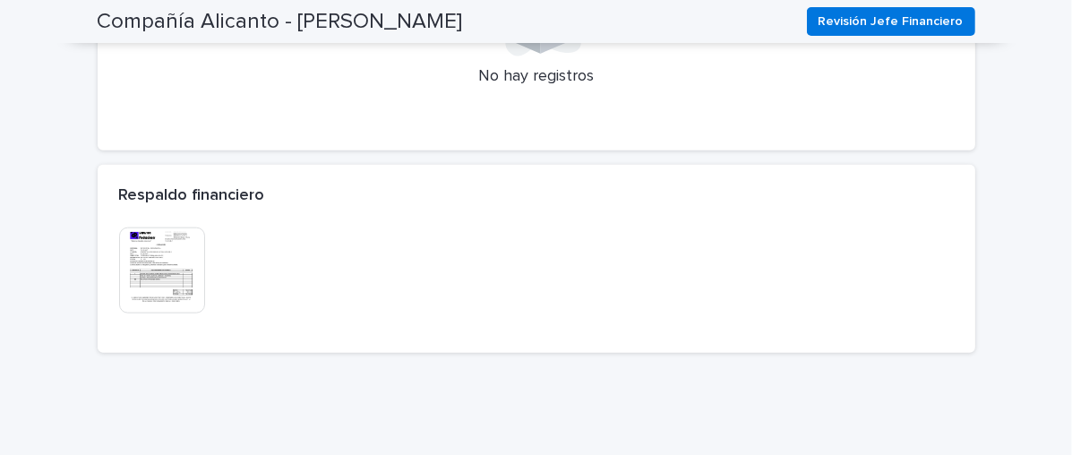
click at [309, 309] on div "Este archivo no se puede abrir Descargar archivo" at bounding box center [251, 272] width 264 height 90
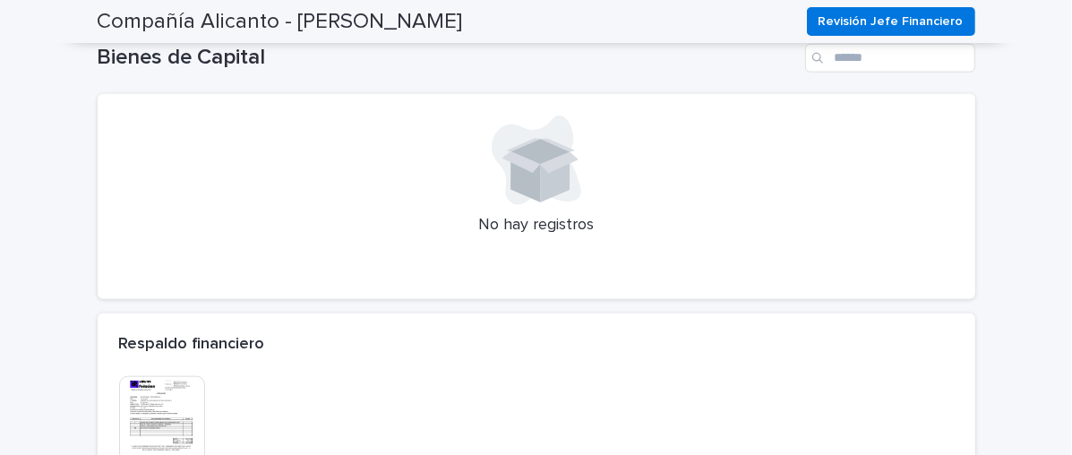
click at [196, 346] on font "Respaldo financiero" at bounding box center [192, 344] width 146 height 16
click at [516, 224] on font "No hay registros" at bounding box center [535, 225] width 115 height 16
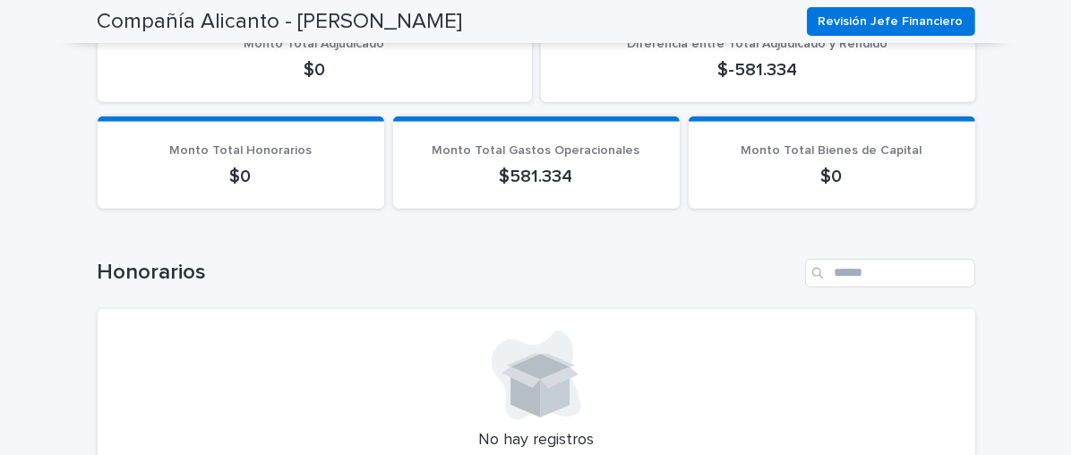
scroll to position [524, 0]
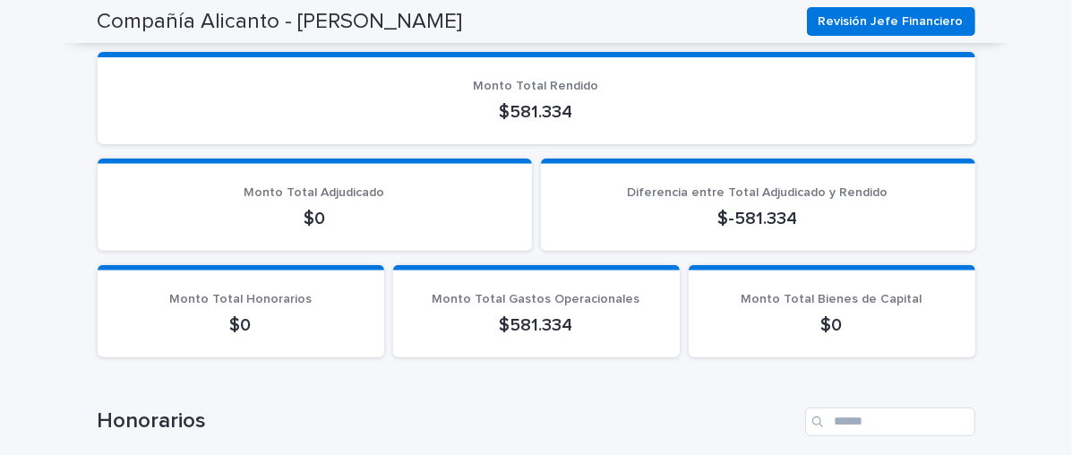
click at [745, 216] on font "$-581.334" at bounding box center [758, 218] width 80 height 18
click at [828, 218] on p "$-581.334" at bounding box center [757, 218] width 391 height 21
click at [323, 219] on p "$0" at bounding box center [314, 218] width 391 height 21
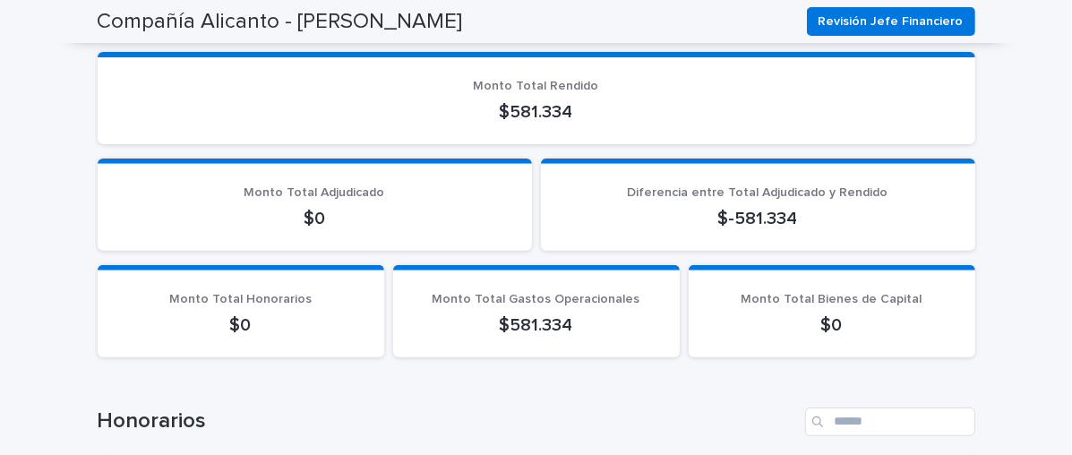
click at [314, 218] on font "$0" at bounding box center [314, 218] width 21 height 18
click at [304, 218] on font "$0" at bounding box center [314, 218] width 21 height 18
click at [304, 220] on font "$0" at bounding box center [314, 218] width 21 height 18
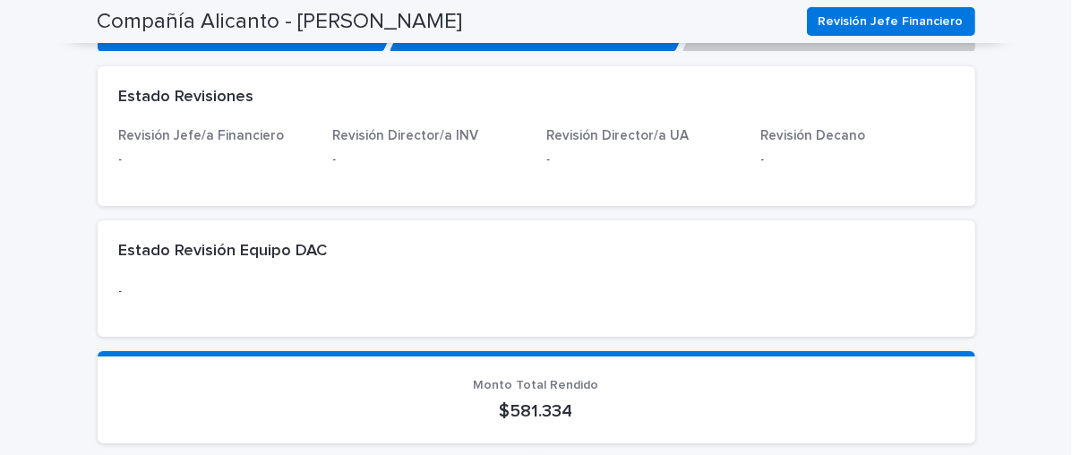
scroll to position [76, 0]
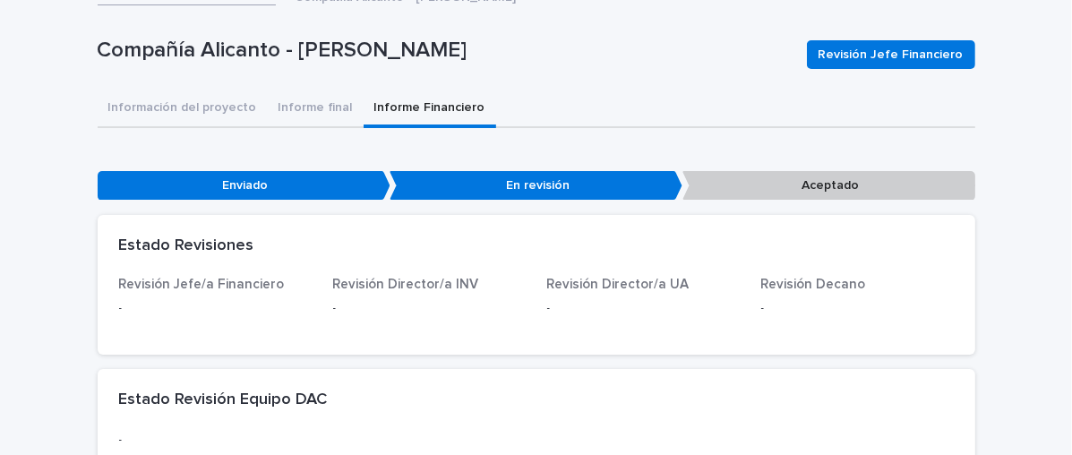
click at [404, 287] on font "Revisión Director/a INV" at bounding box center [406, 284] width 146 height 13
click at [207, 288] on font "Revisión Jefe/a Financiero" at bounding box center [202, 284] width 166 height 13
click at [555, 277] on p "Revisión Director/a UA" at bounding box center [643, 285] width 192 height 16
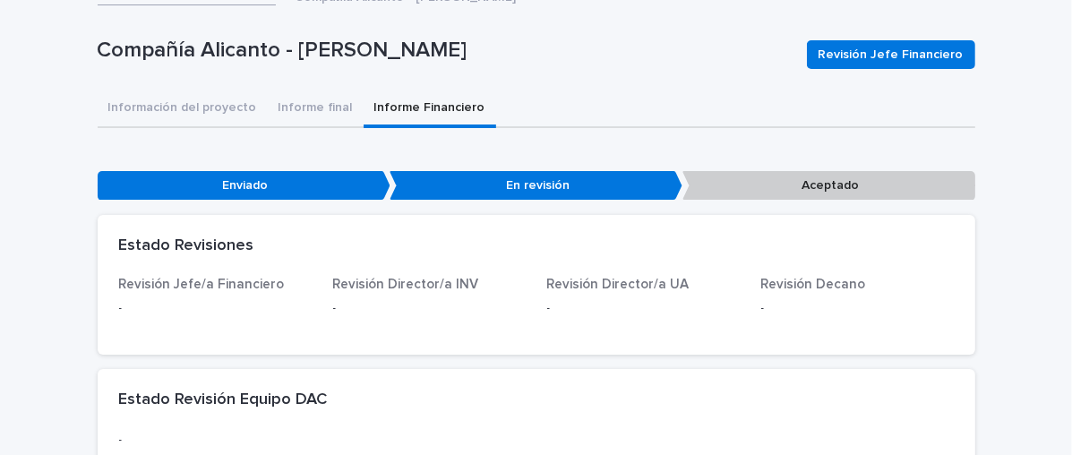
click at [767, 287] on font "Revisión Decano" at bounding box center [813, 284] width 105 height 13
click at [133, 107] on font "Información del proyecto" at bounding box center [182, 107] width 149 height 13
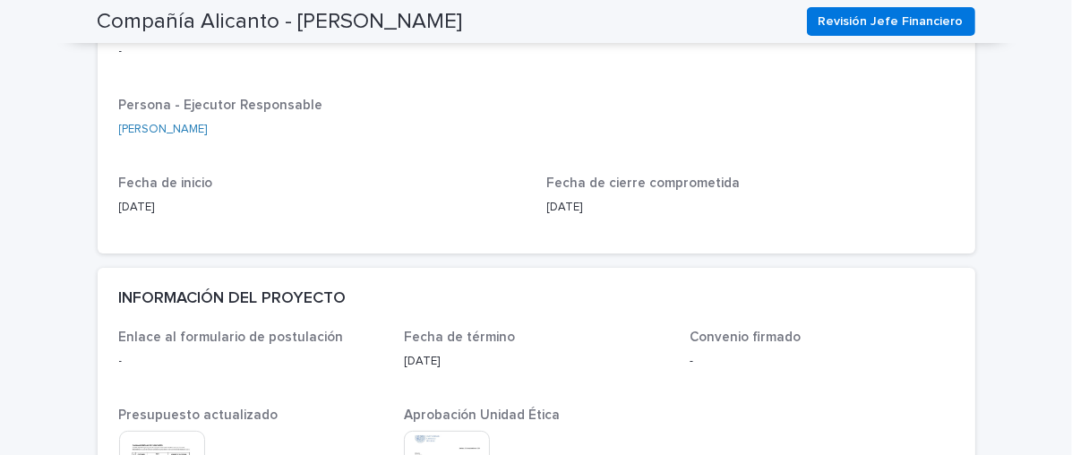
scroll to position [524, 0]
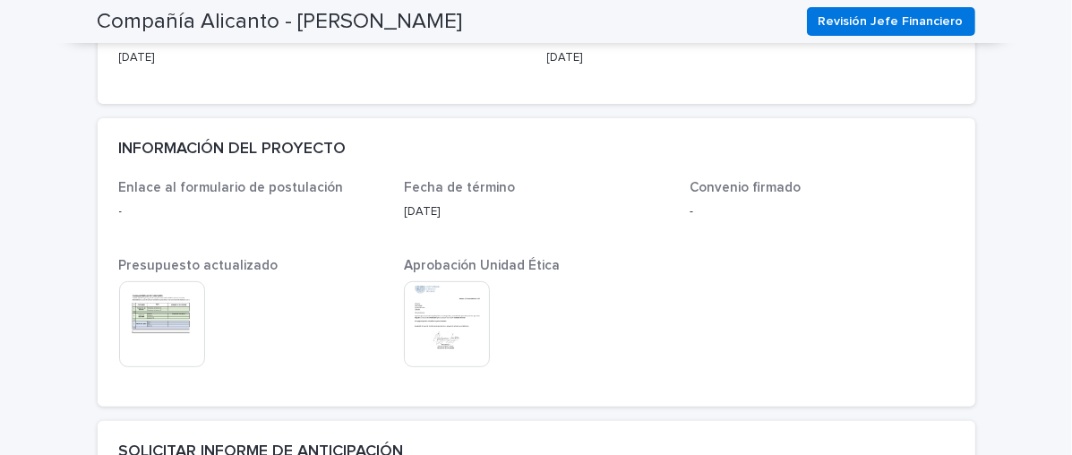
click at [740, 187] on font "Convenio firmado" at bounding box center [744, 187] width 111 height 13
click at [346, 270] on p "Presupuesto actualizado" at bounding box center [251, 266] width 264 height 16
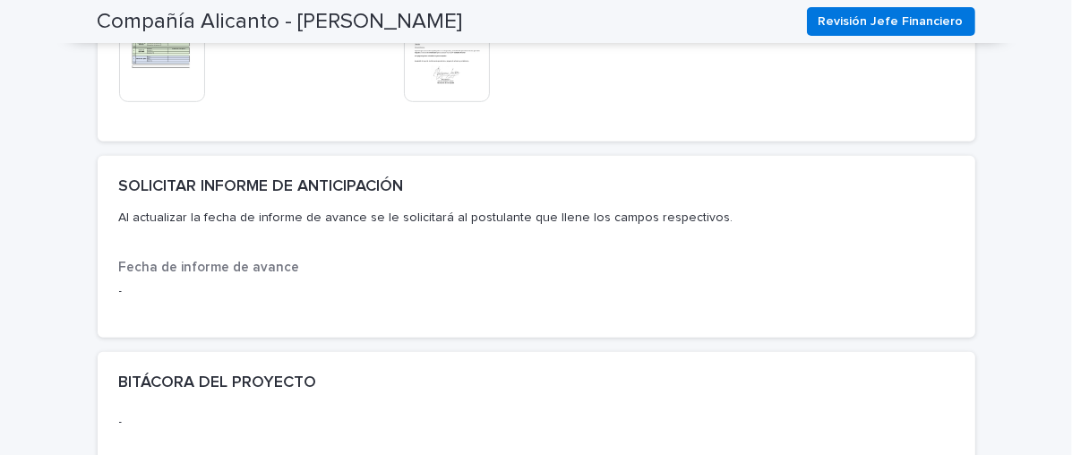
scroll to position [822, 0]
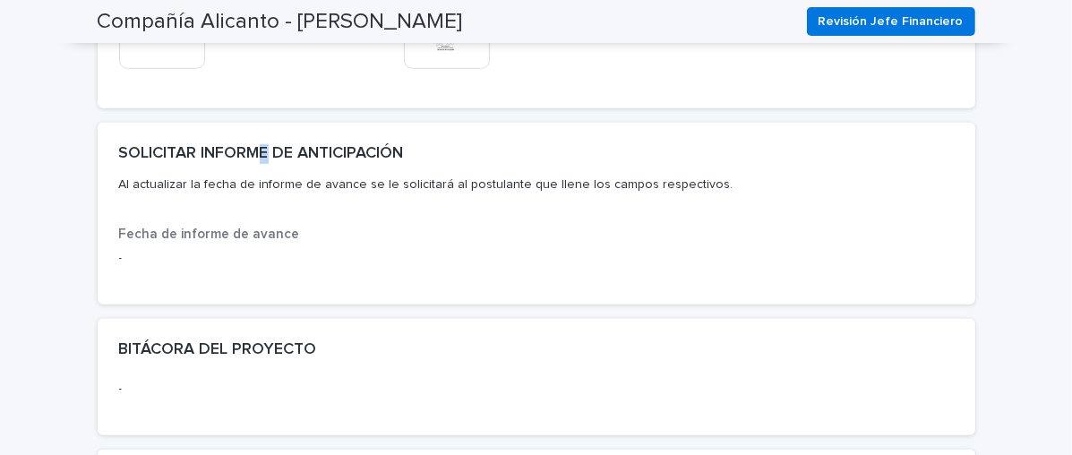
click at [260, 151] on font "SOLICITAR INFORME DE ANTICIPACIÓN" at bounding box center [261, 153] width 285 height 16
click at [363, 181] on font "Al actualizar la fecha de informe de avance se le solicitará al postulante que …" at bounding box center [426, 184] width 614 height 13
drag, startPoint x: 528, startPoint y: 184, endPoint x: 572, endPoint y: 184, distance: 43.9
click at [528, 184] on font "Al actualizar la fecha de informe de avance se le solicitará al postulante que …" at bounding box center [426, 184] width 614 height 13
click at [133, 181] on font "Al actualizar la fecha de informe de avance se le solicitará al postulante que …" at bounding box center [426, 184] width 614 height 13
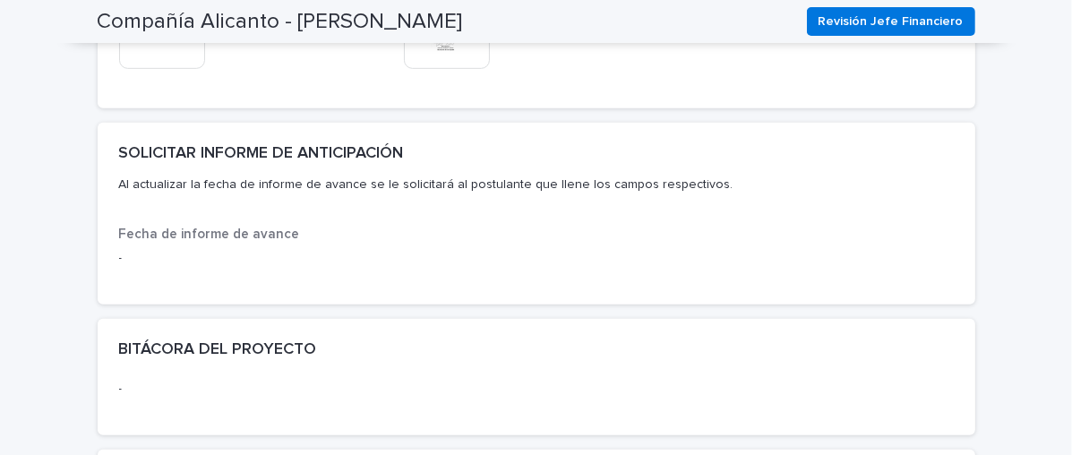
click at [213, 191] on p "Al actualizar la fecha de informe de avance se le solicitará al postulante que …" at bounding box center [532, 184] width 827 height 41
drag, startPoint x: 220, startPoint y: 187, endPoint x: 233, endPoint y: 233, distance: 47.3
click at [221, 187] on font "Al actualizar la fecha de informe de avance se le solicitará al postulante que …" at bounding box center [426, 184] width 614 height 13
click at [233, 237] on font "Fecha de informe de avance" at bounding box center [209, 233] width 181 height 13
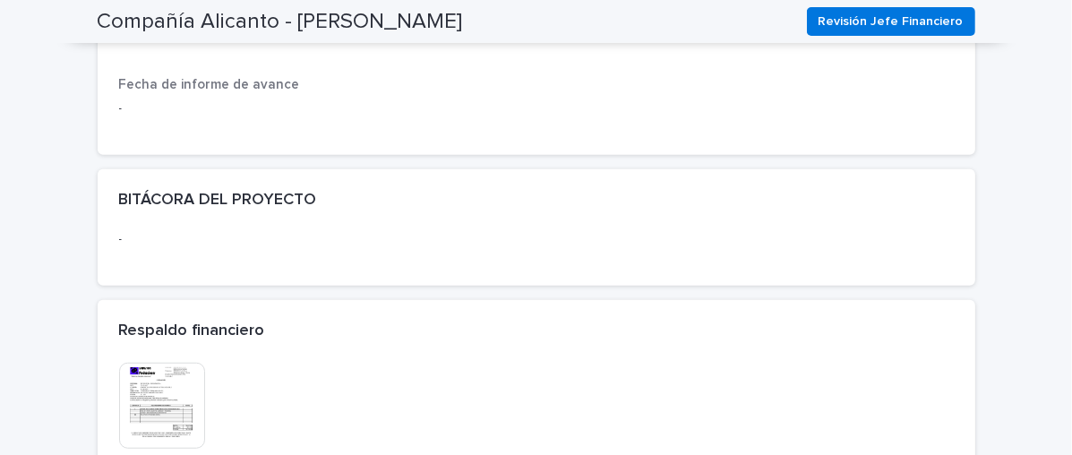
click at [183, 191] on h2 "BITÁCORA DEL PROYECTO" at bounding box center [218, 201] width 198 height 20
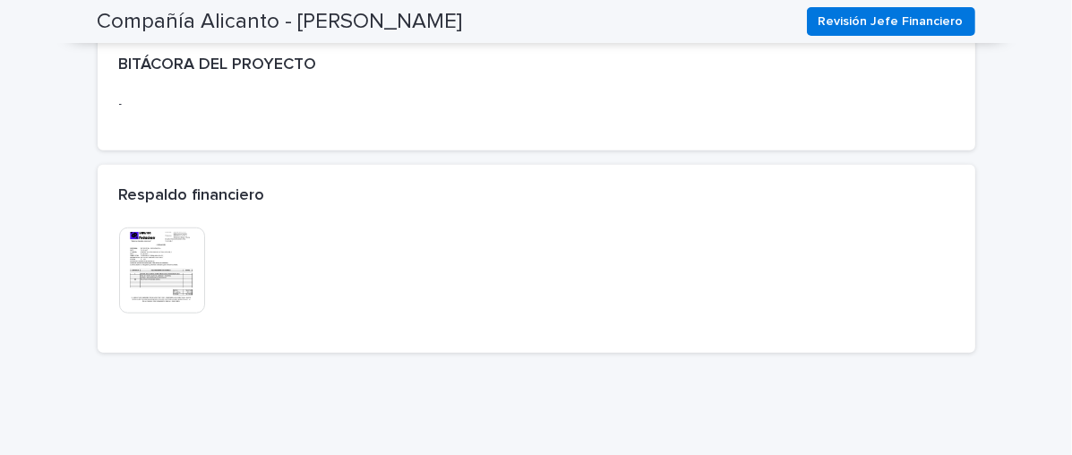
click at [115, 225] on div "Respaldo financiero" at bounding box center [536, 196] width 877 height 63
click at [137, 191] on font "Respaldo financiero" at bounding box center [192, 195] width 146 height 16
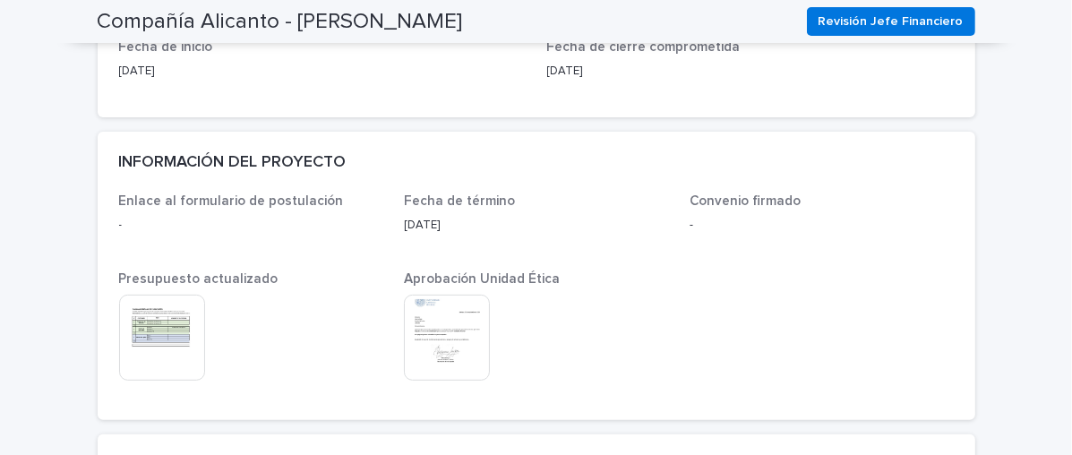
scroll to position [0, 0]
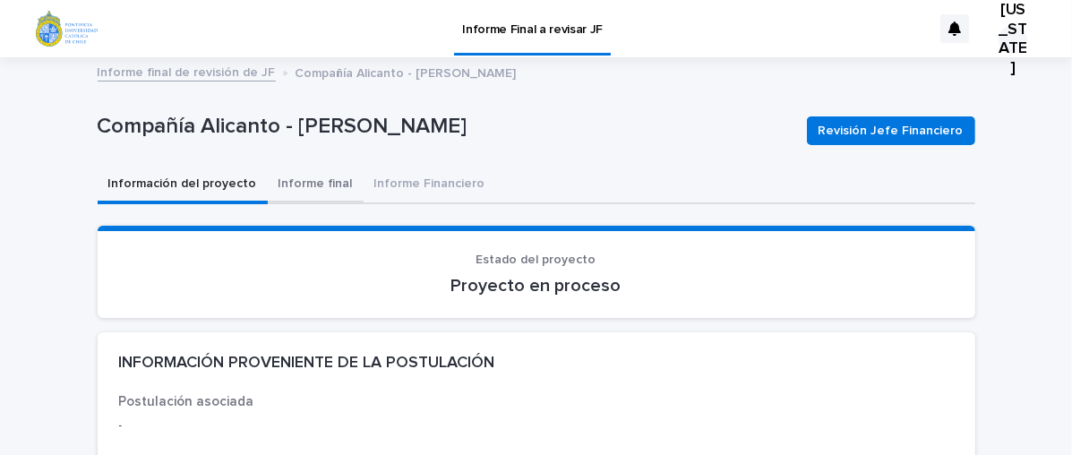
click at [283, 182] on font "Informe final" at bounding box center [315, 183] width 74 height 13
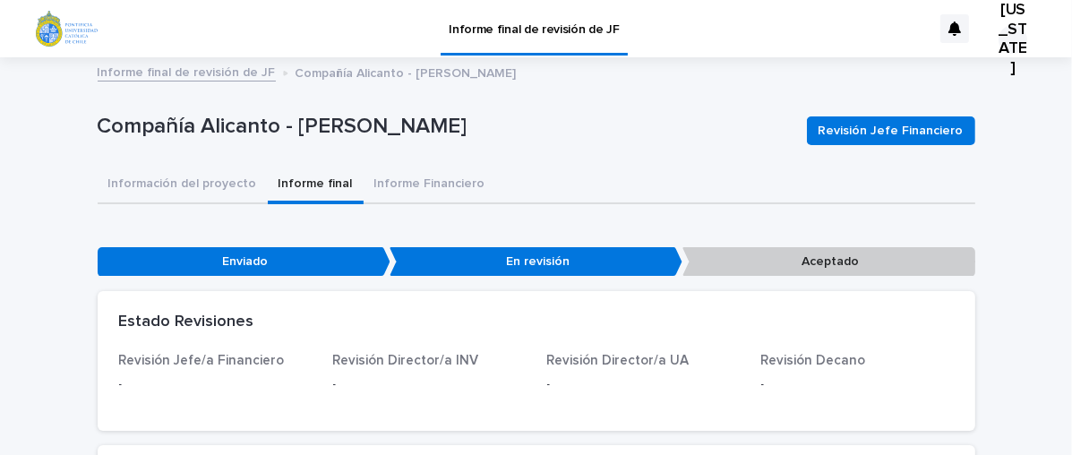
click at [781, 362] on font "Revisión Decano" at bounding box center [813, 360] width 105 height 13
click at [521, 262] on font "En revisión" at bounding box center [538, 261] width 64 height 13
click at [242, 261] on font "Enviado" at bounding box center [245, 261] width 46 height 13
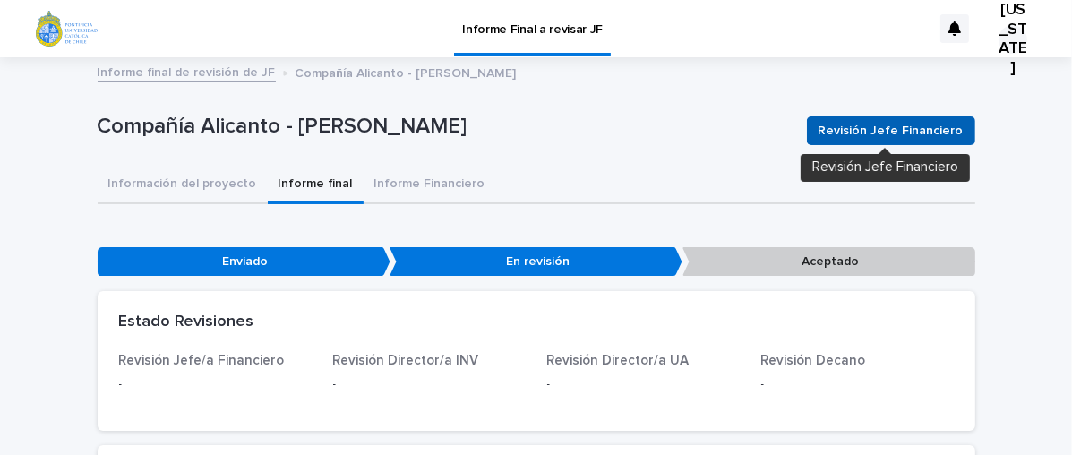
click at [885, 134] on font "Revisión Jefe Financiero" at bounding box center [890, 130] width 145 height 13
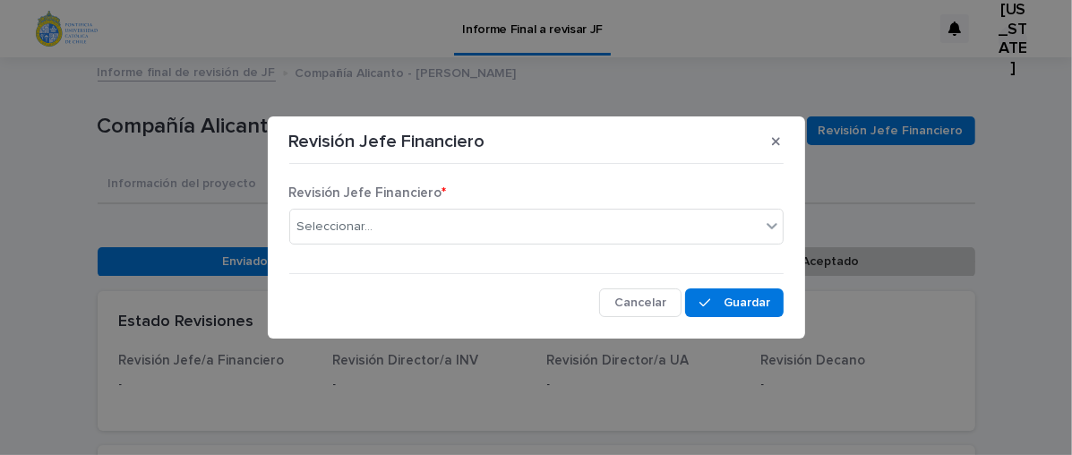
click at [344, 271] on div "Revisión Jefe Financiero * Seleccionar... Cancelar Ahorrar" at bounding box center [536, 244] width 494 height 146
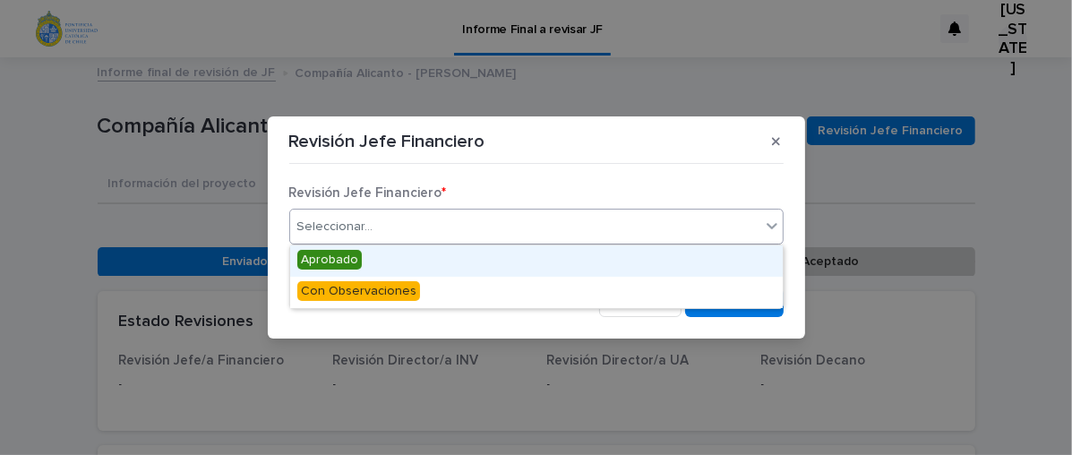
click at [400, 227] on div "Seleccionar..." at bounding box center [525, 227] width 470 height 30
click at [323, 263] on font "Aprobado" at bounding box center [329, 259] width 57 height 13
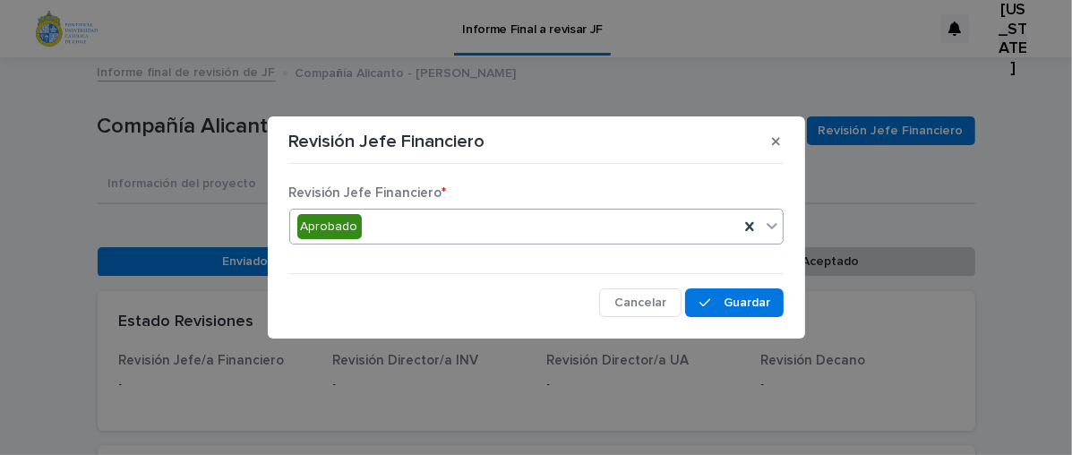
click at [374, 295] on div "Cancelar Ahorrar" at bounding box center [536, 302] width 494 height 29
click at [505, 141] on div "Revisión Jefe Financiero" at bounding box center [536, 141] width 494 height 29
click at [480, 183] on div "Revisión Jefe Financiero * Aprobado Cancelar Ahorrar" at bounding box center [536, 244] width 494 height 146
click at [374, 190] on font "Revisión Jefe Financiero" at bounding box center [365, 192] width 153 height 13
click at [329, 191] on font "Revisión Jefe Financiero" at bounding box center [365, 192] width 153 height 13
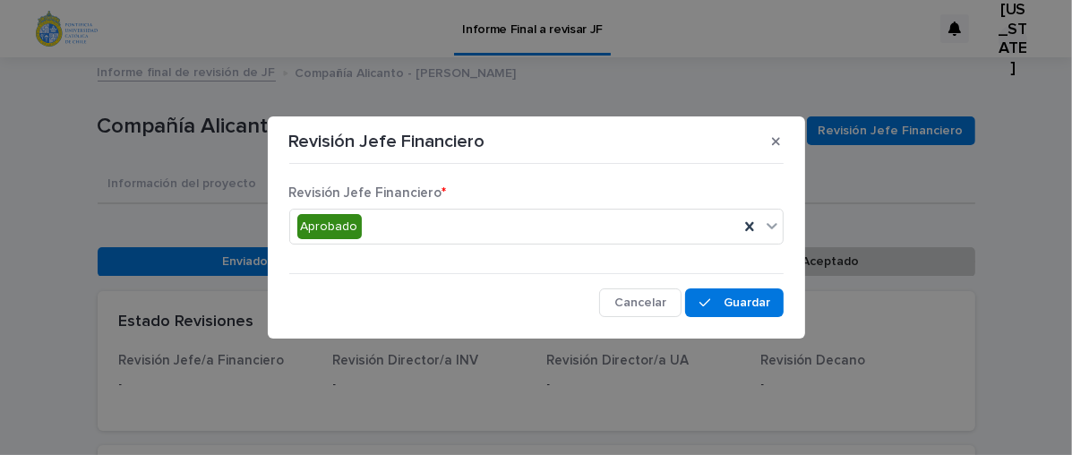
click at [355, 191] on font "Revisión Jefe Financiero" at bounding box center [365, 192] width 153 height 13
click at [364, 189] on font "Revisión Jefe Financiero" at bounding box center [365, 192] width 153 height 13
click at [482, 182] on div "Revisión Jefe Financiero * Aprobado Cancelar Ahorrar" at bounding box center [536, 244] width 494 height 146
click at [767, 180] on div "Revisión Jefe Financiero * Aprobado Cancelar Ahorrar" at bounding box center [536, 244] width 494 height 146
click at [770, 224] on icon at bounding box center [772, 226] width 18 height 18
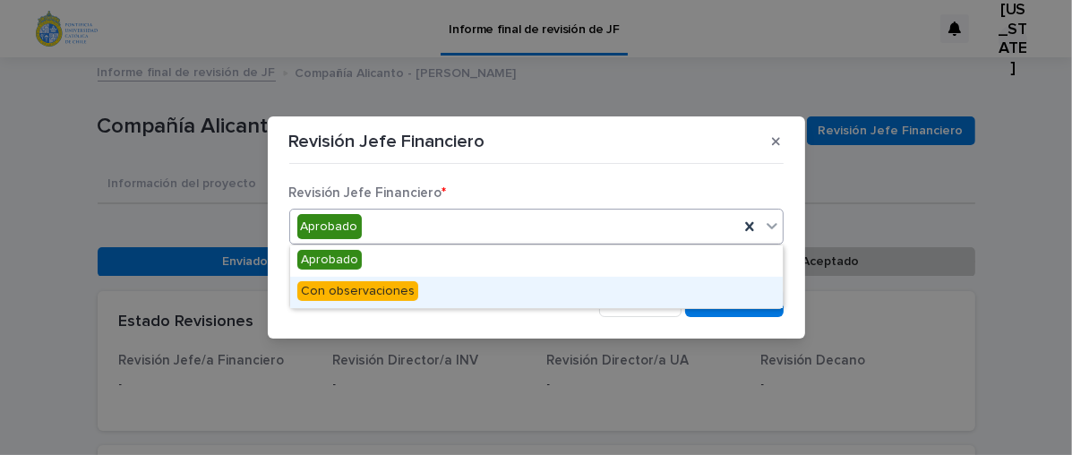
click at [383, 291] on font "Con observaciones" at bounding box center [358, 291] width 114 height 13
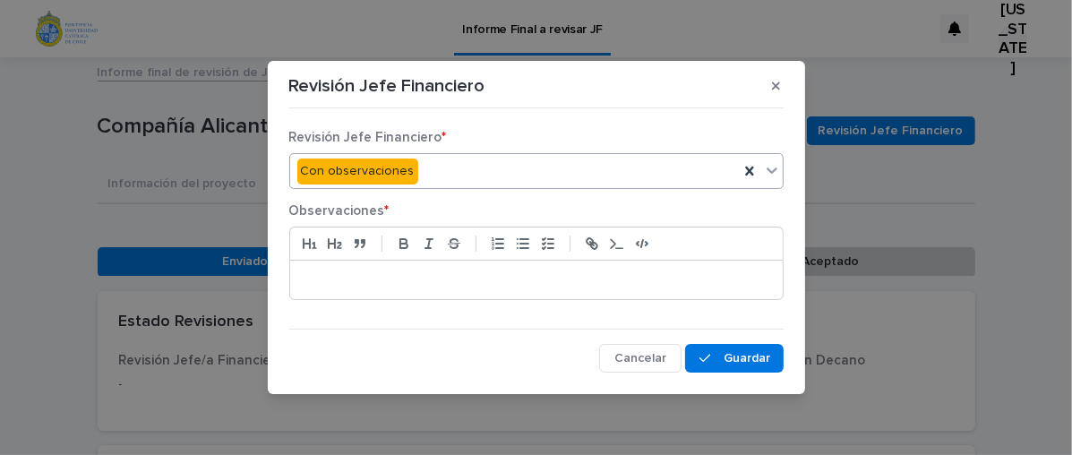
click at [358, 279] on p at bounding box center [537, 279] width 466 height 16
click at [411, 285] on p "**********" at bounding box center [537, 279] width 466 height 16
click at [634, 358] on span "Cancelar" at bounding box center [640, 358] width 52 height 13
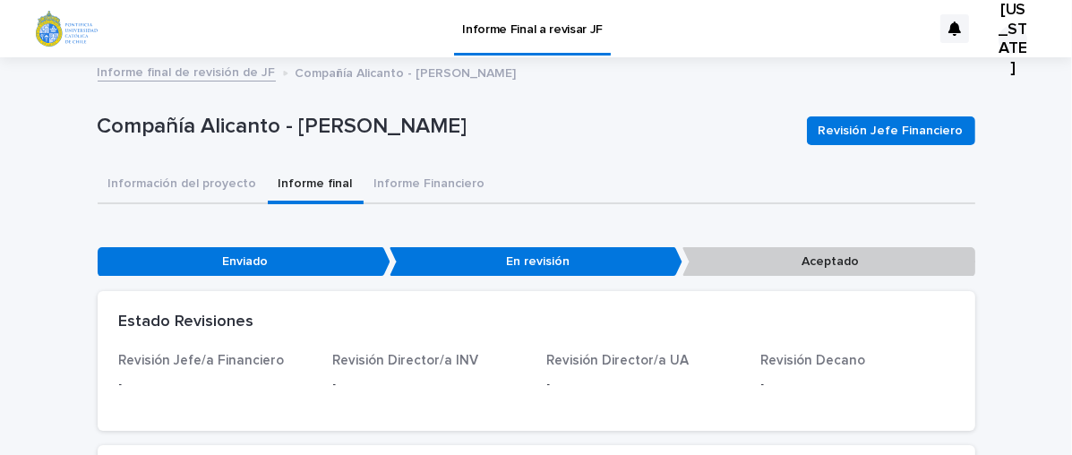
click at [543, 172] on div "Información del proyecto Informe final Informe Financiero" at bounding box center [536, 186] width 877 height 38
click at [428, 183] on font "Informe Financiero" at bounding box center [429, 183] width 111 height 13
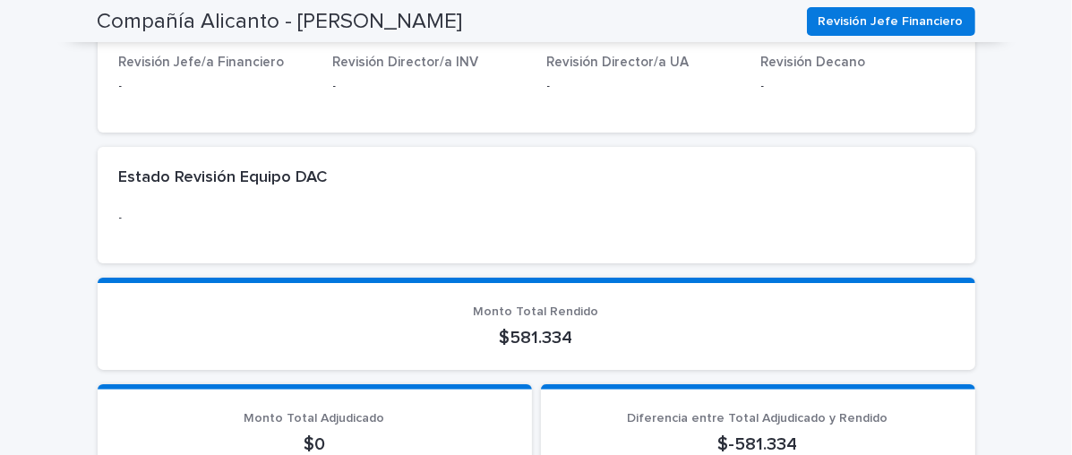
scroll to position [448, 0]
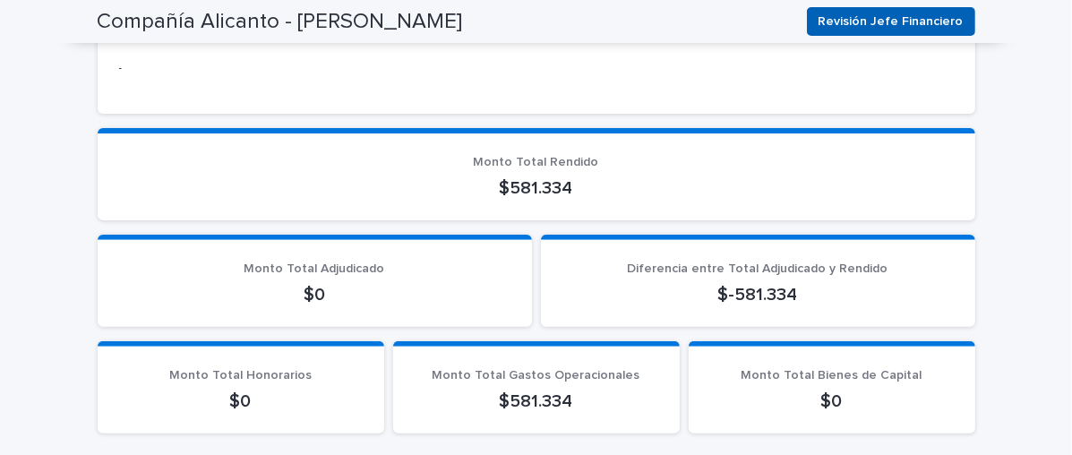
click at [864, 18] on font "Revisión Jefe Financiero" at bounding box center [890, 21] width 145 height 13
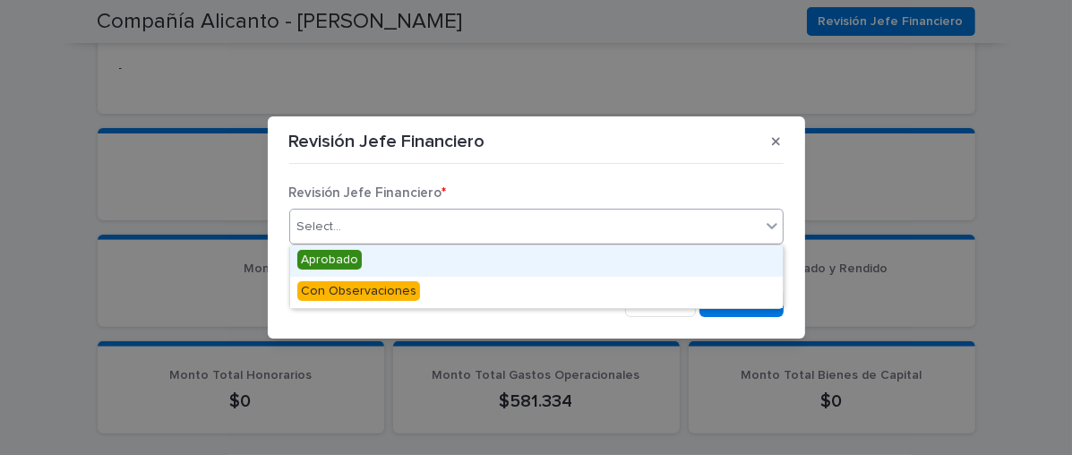
click at [774, 224] on icon at bounding box center [771, 226] width 11 height 6
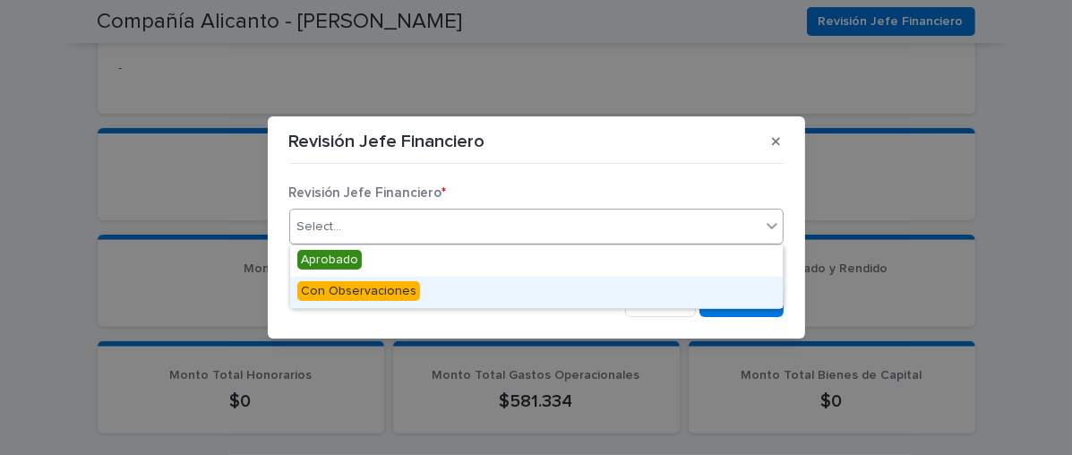
click at [349, 289] on span "Con Observaciones" at bounding box center [358, 291] width 123 height 20
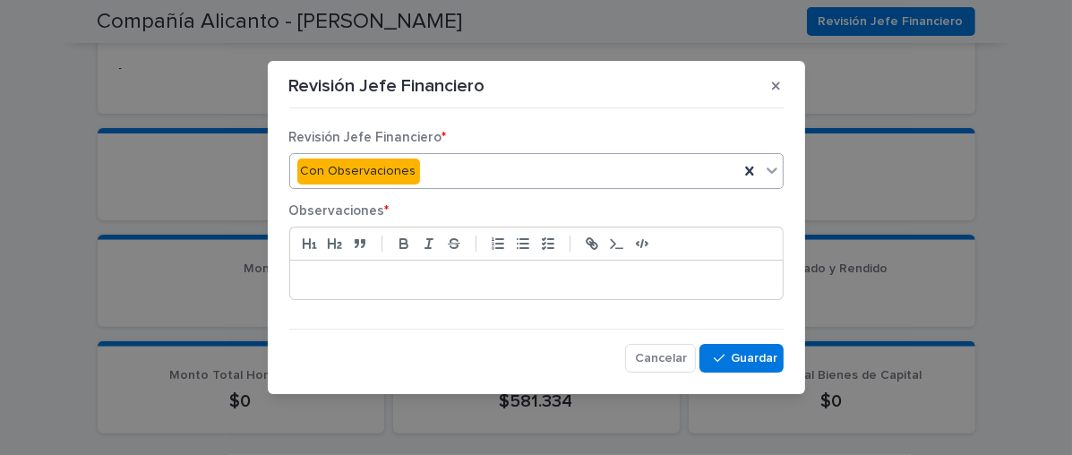
click at [325, 277] on p at bounding box center [537, 279] width 466 height 16
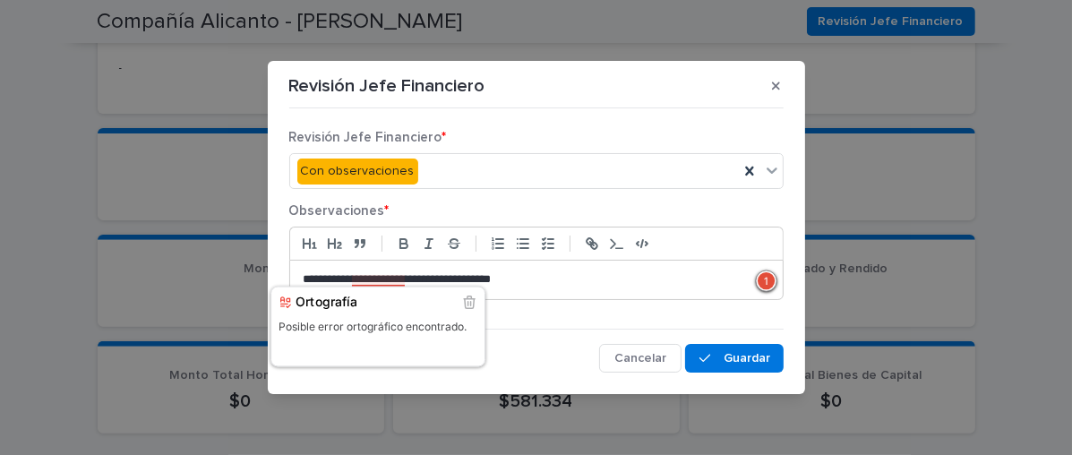
click at [369, 275] on div at bounding box center [378, 281] width 53 height 12
click at [551, 286] on p "**********" at bounding box center [537, 279] width 466 height 16
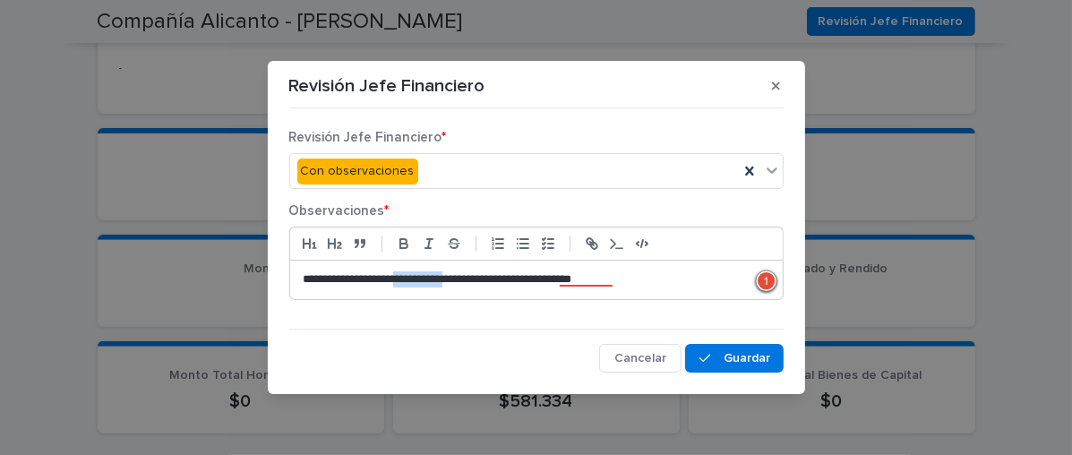
drag, startPoint x: 411, startPoint y: 280, endPoint x: 464, endPoint y: 280, distance: 52.8
click at [464, 280] on p "**********" at bounding box center [537, 279] width 466 height 16
click at [652, 281] on p "**********" at bounding box center [537, 279] width 466 height 16
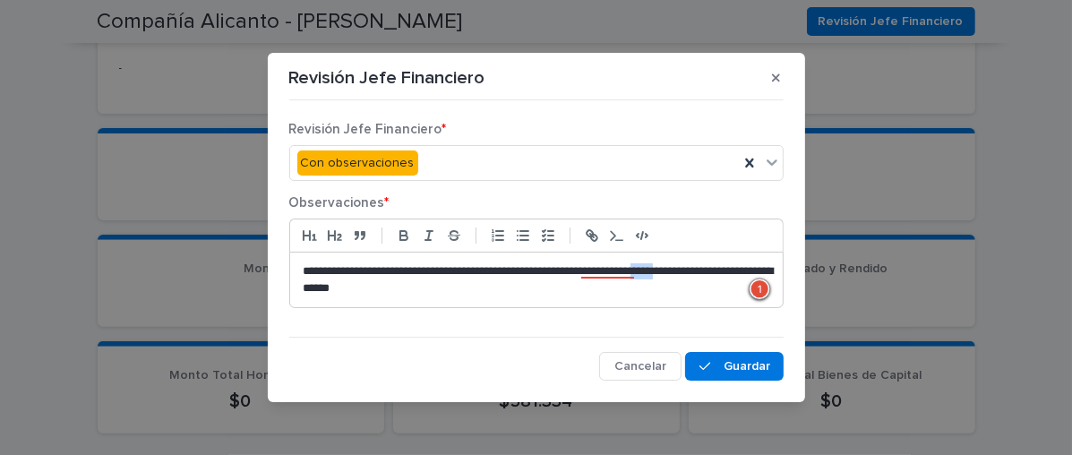
drag, startPoint x: 670, startPoint y: 273, endPoint x: 703, endPoint y: 275, distance: 33.2
click at [703, 275] on p "**********" at bounding box center [537, 279] width 466 height 33
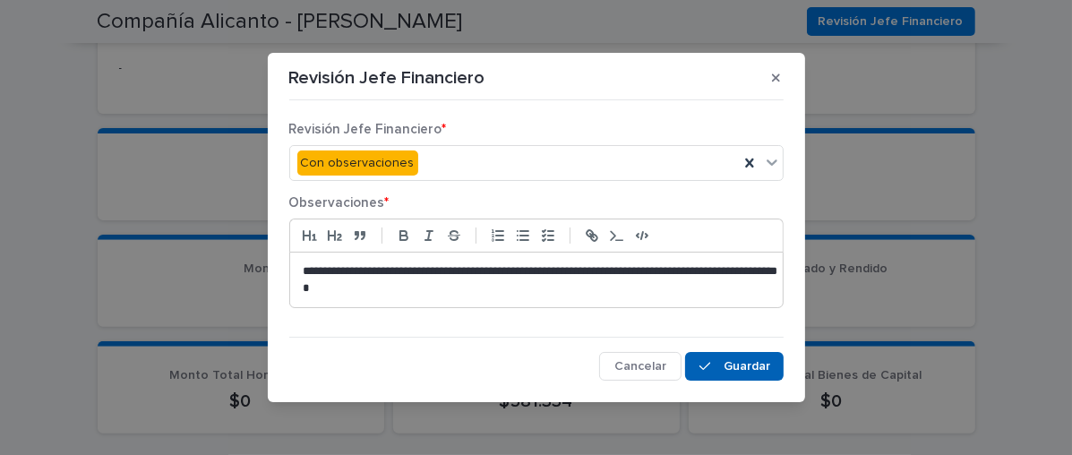
click at [738, 360] on span "Ahorrar" at bounding box center [747, 366] width 44 height 13
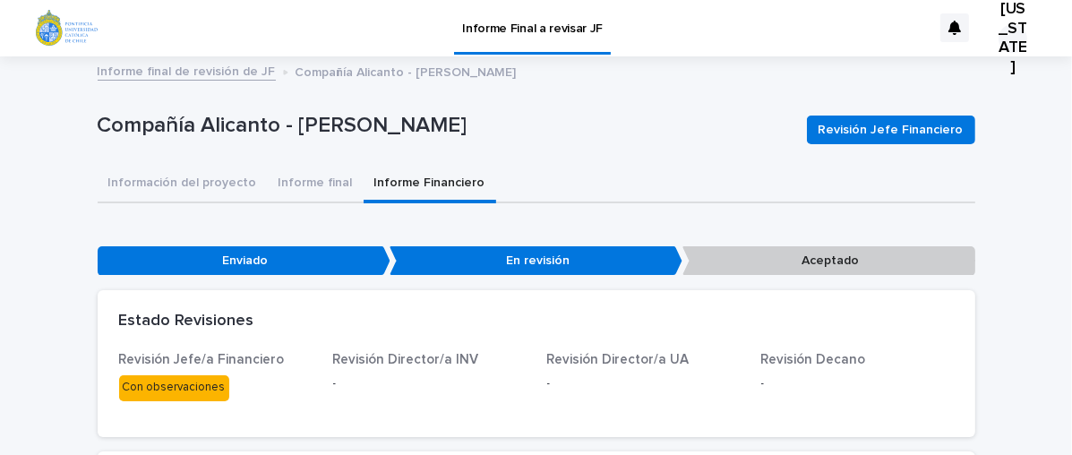
scroll to position [0, 0]
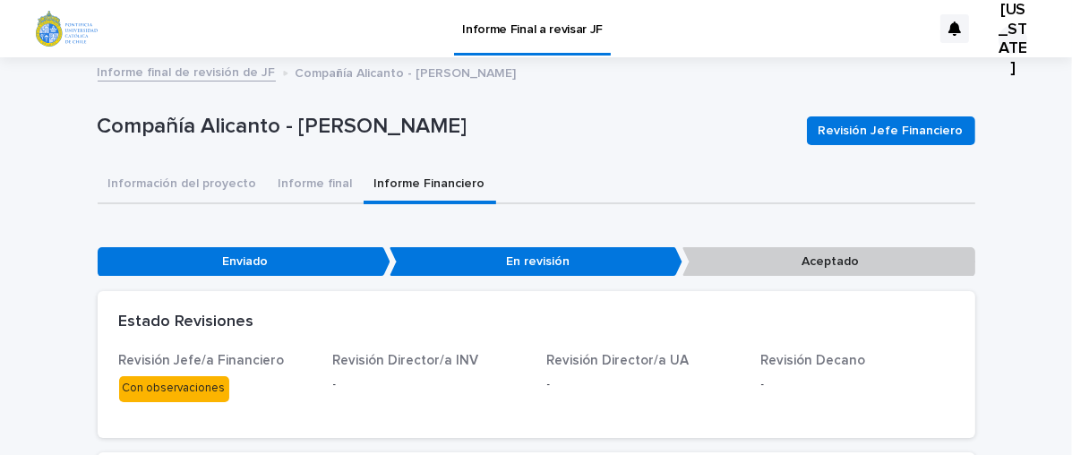
click at [672, 107] on div "Compañía Alicanto - [PERSON_NAME] Revisión Jefe Financiero" at bounding box center [536, 131] width 877 height 72
